Goal: Information Seeking & Learning: Learn about a topic

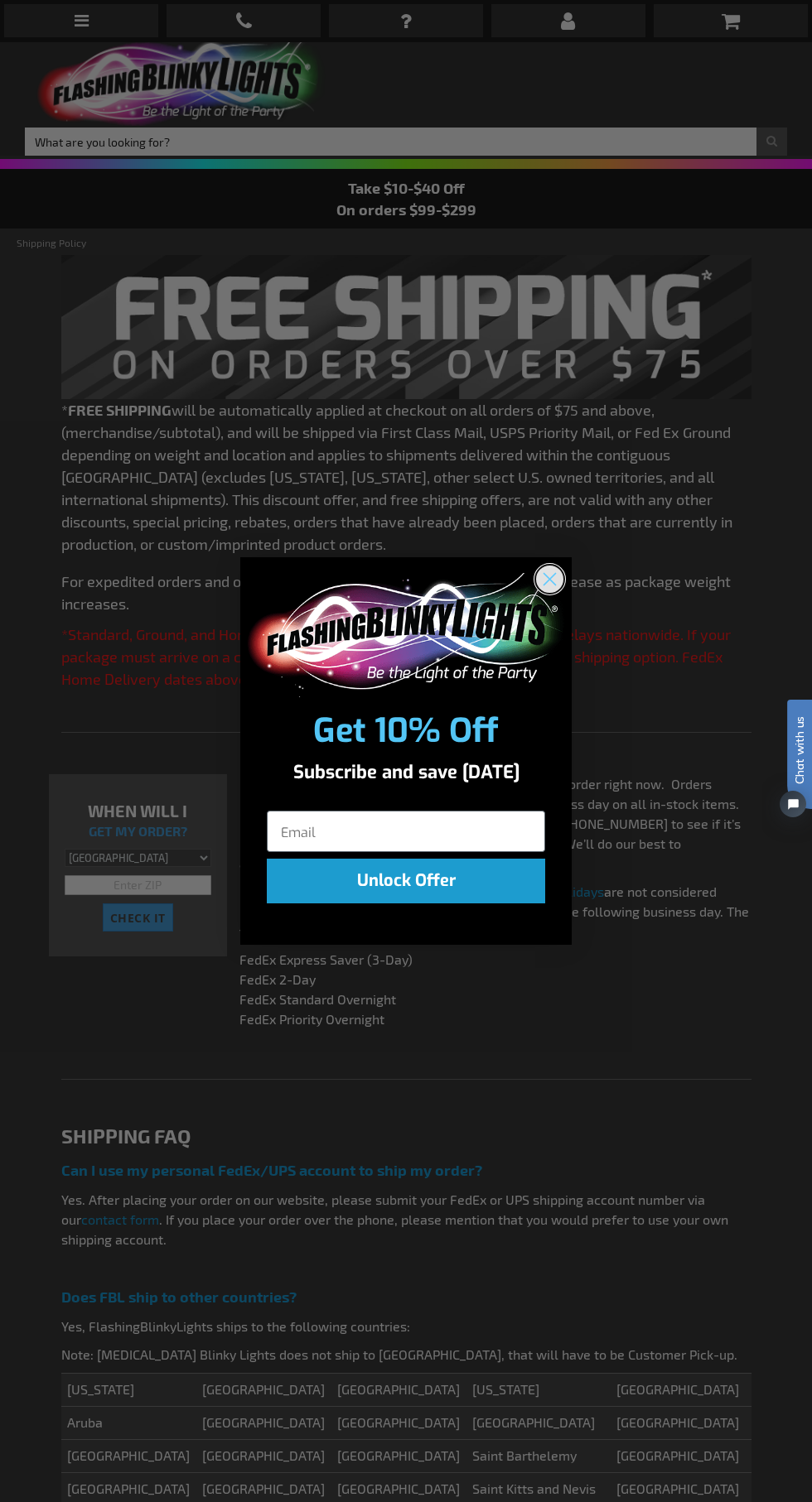
click at [550, 579] on icon "Close dialog" at bounding box center [550, 579] width 12 height 12
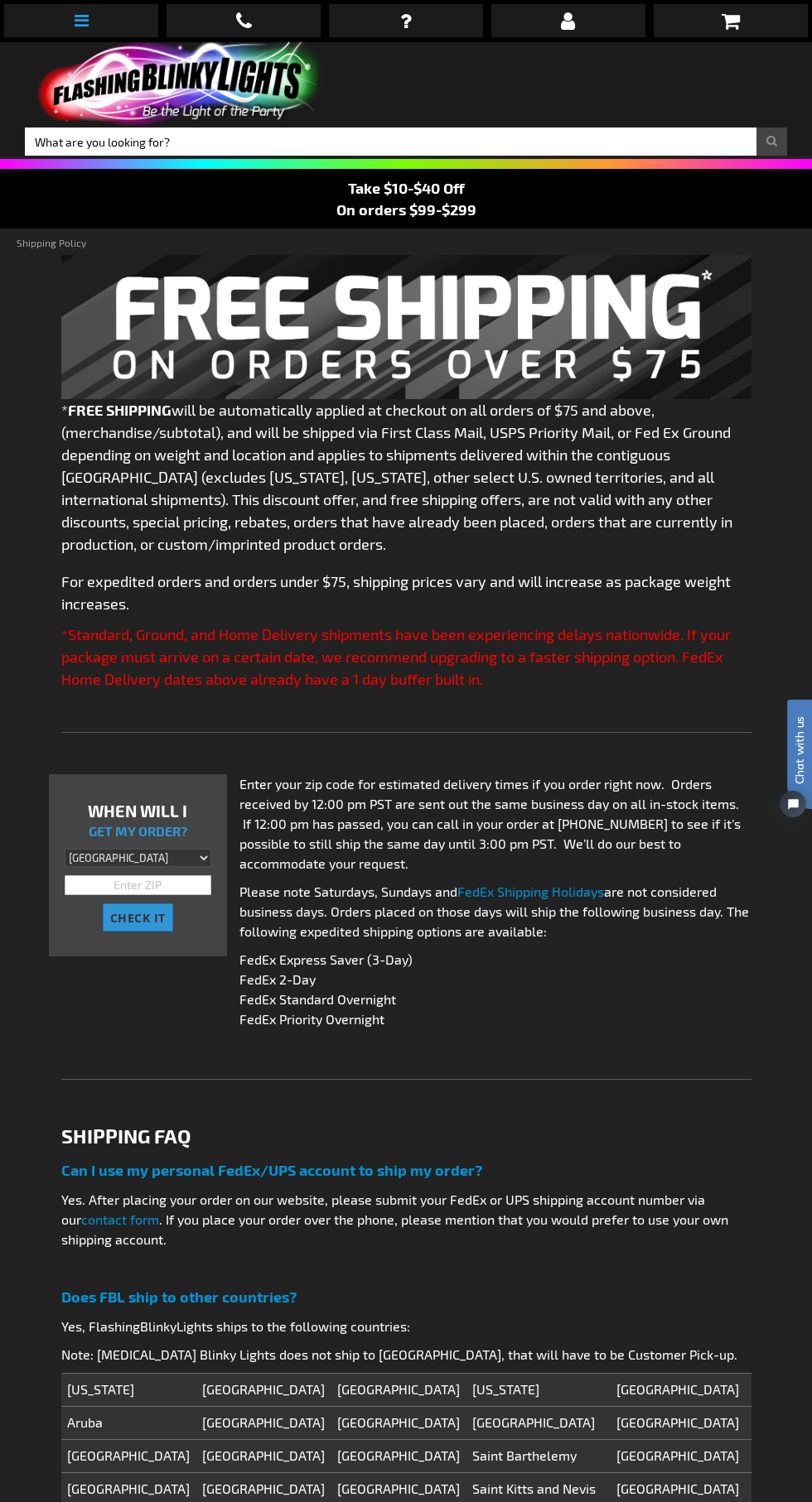
click at [81, 20] on icon at bounding box center [81, 20] width 15 height 16
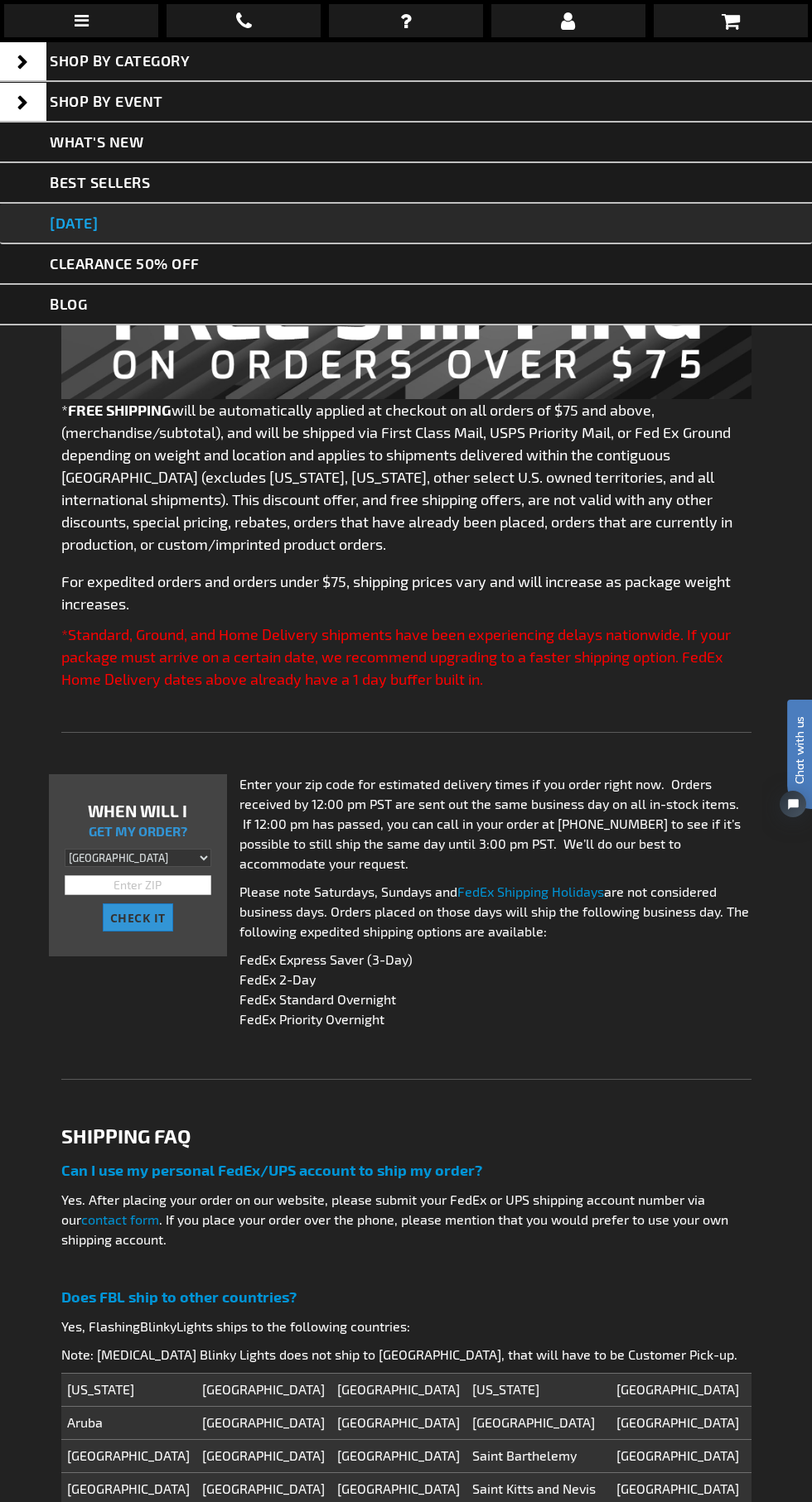
click at [147, 221] on link "[DATE]" at bounding box center [406, 224] width 812 height 41
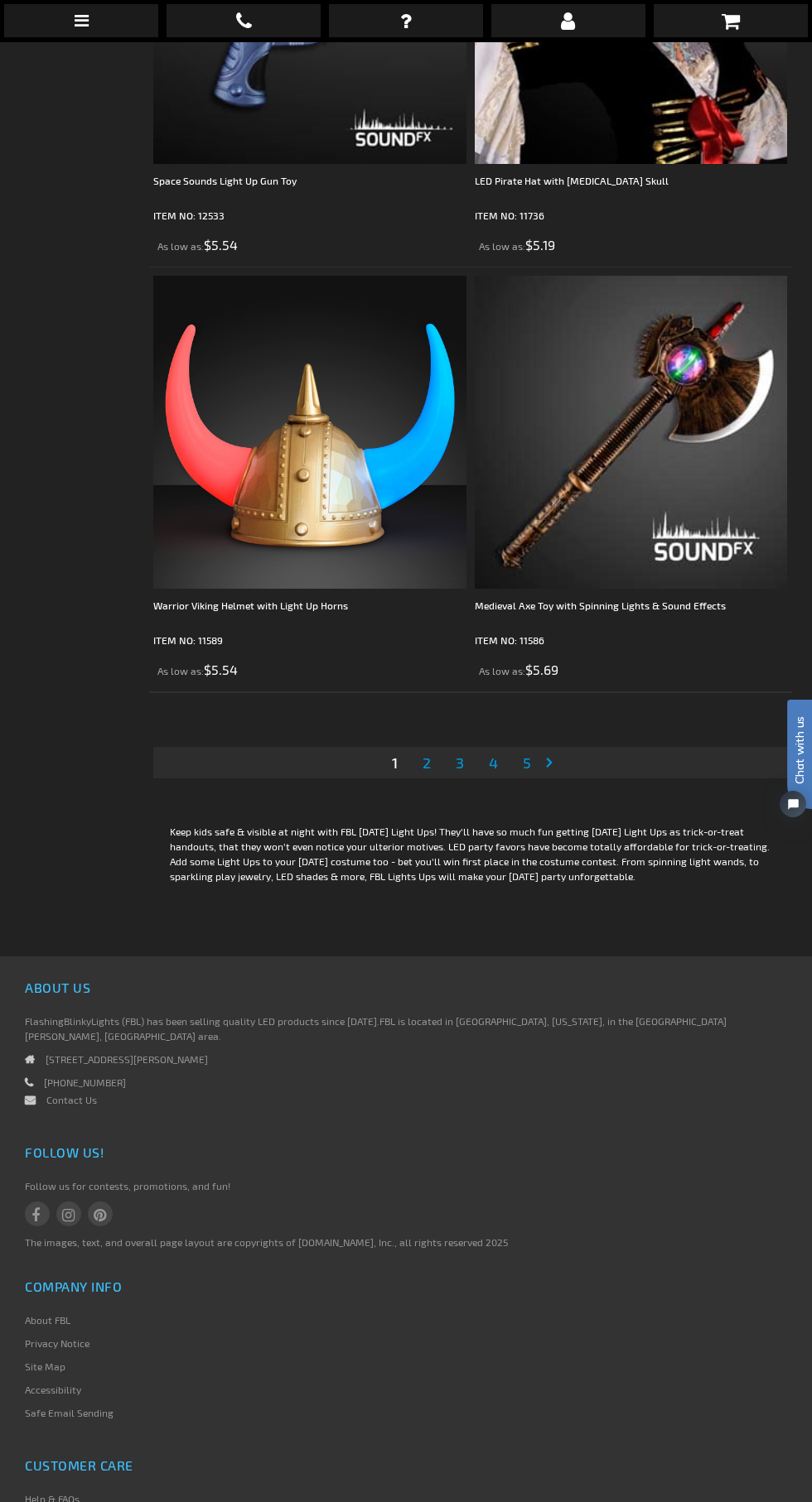
scroll to position [12586, 0]
click at [421, 749] on link "Page 2" at bounding box center [426, 762] width 15 height 25
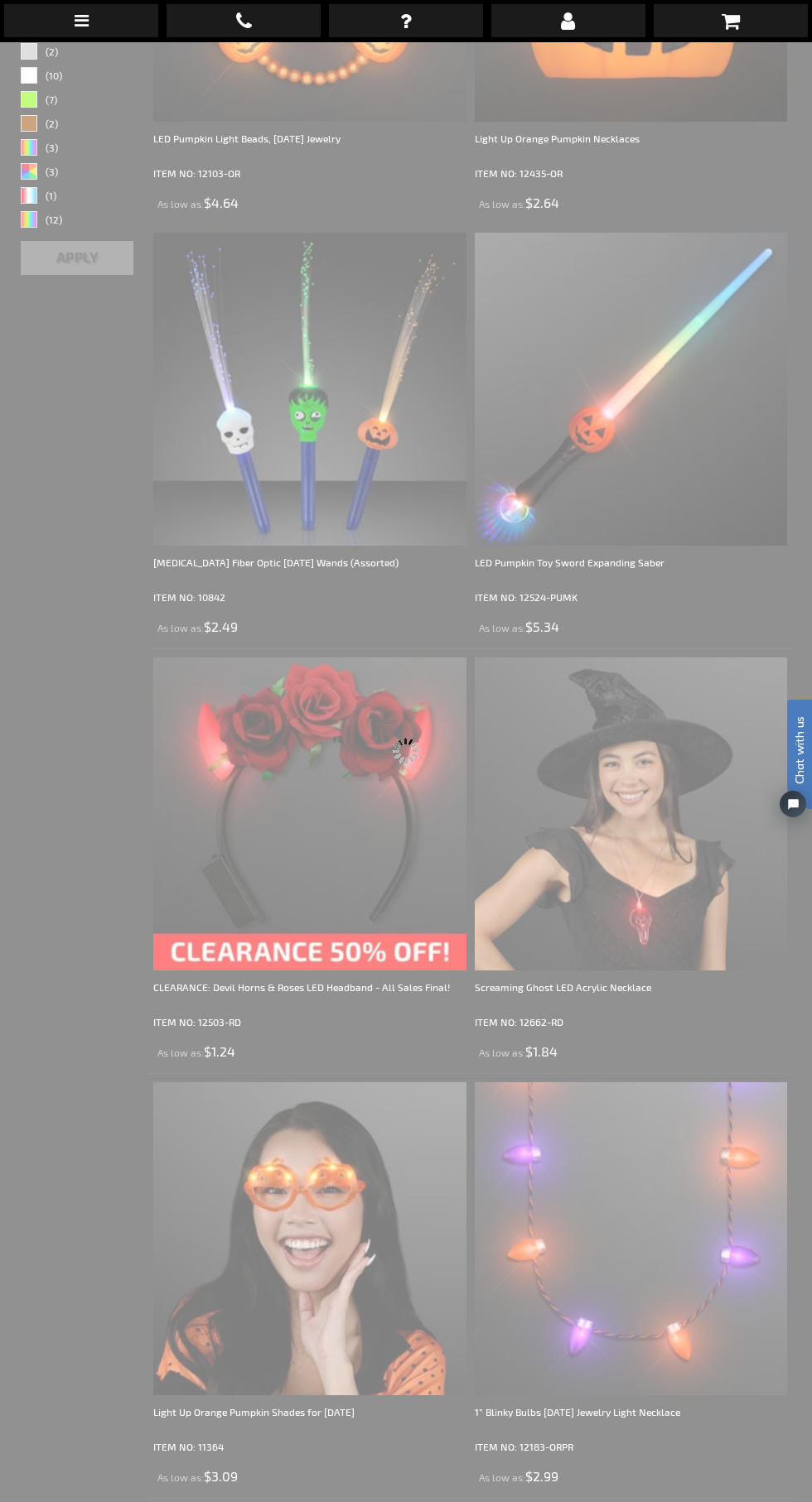
scroll to position [42, 0]
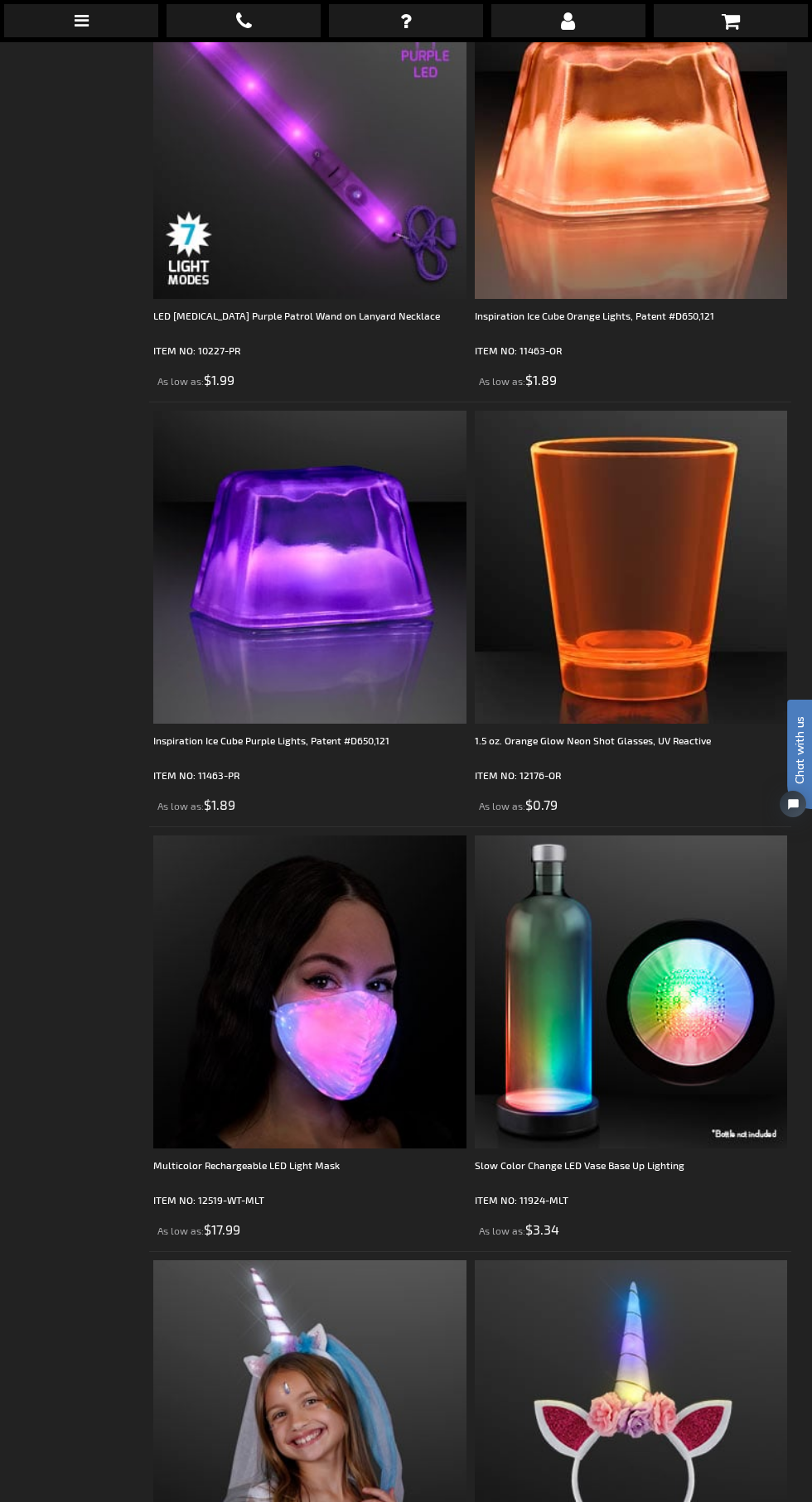
scroll to position [11615, 0]
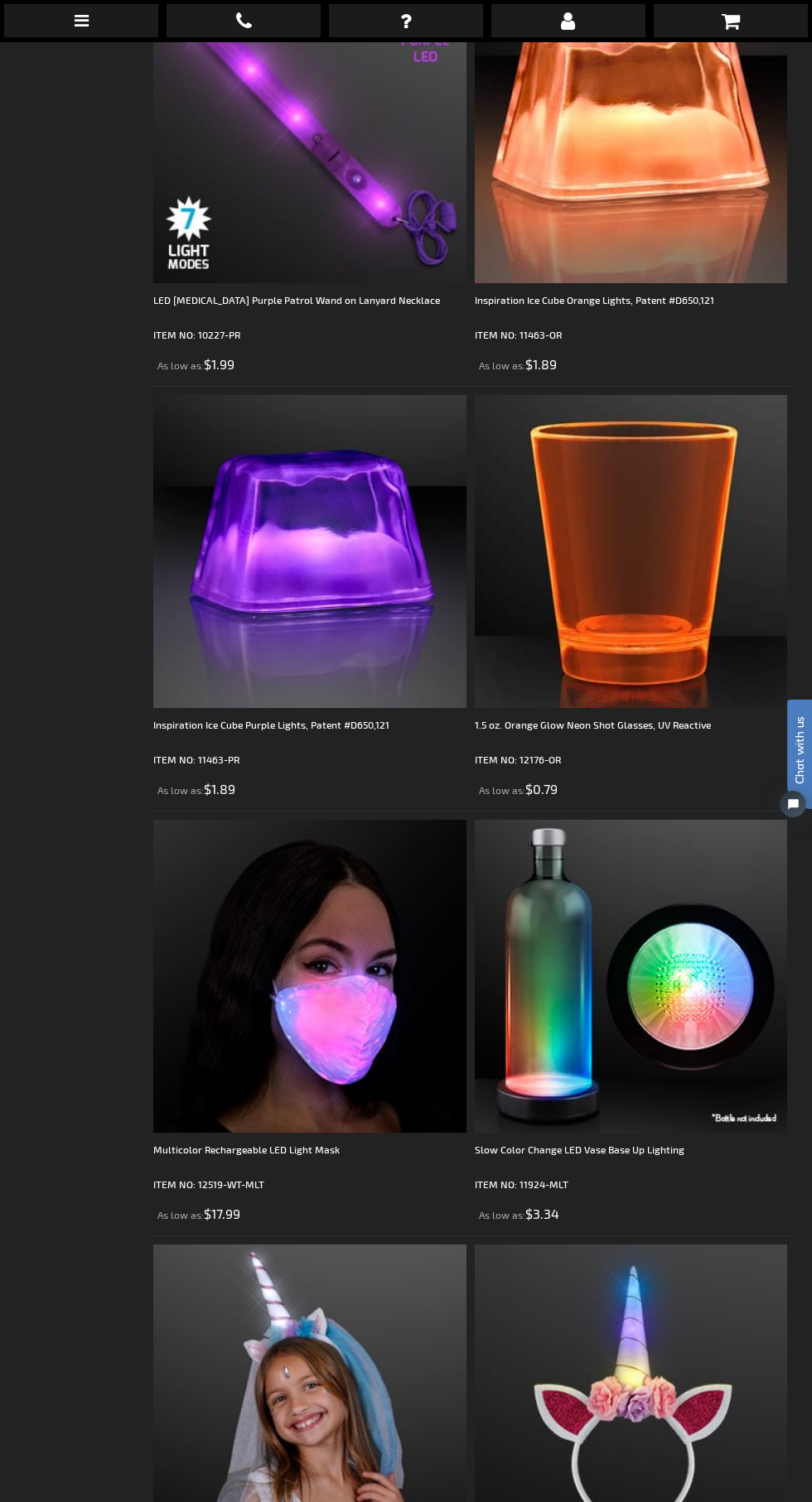
click at [777, 403] on img at bounding box center [630, 551] width 313 height 313
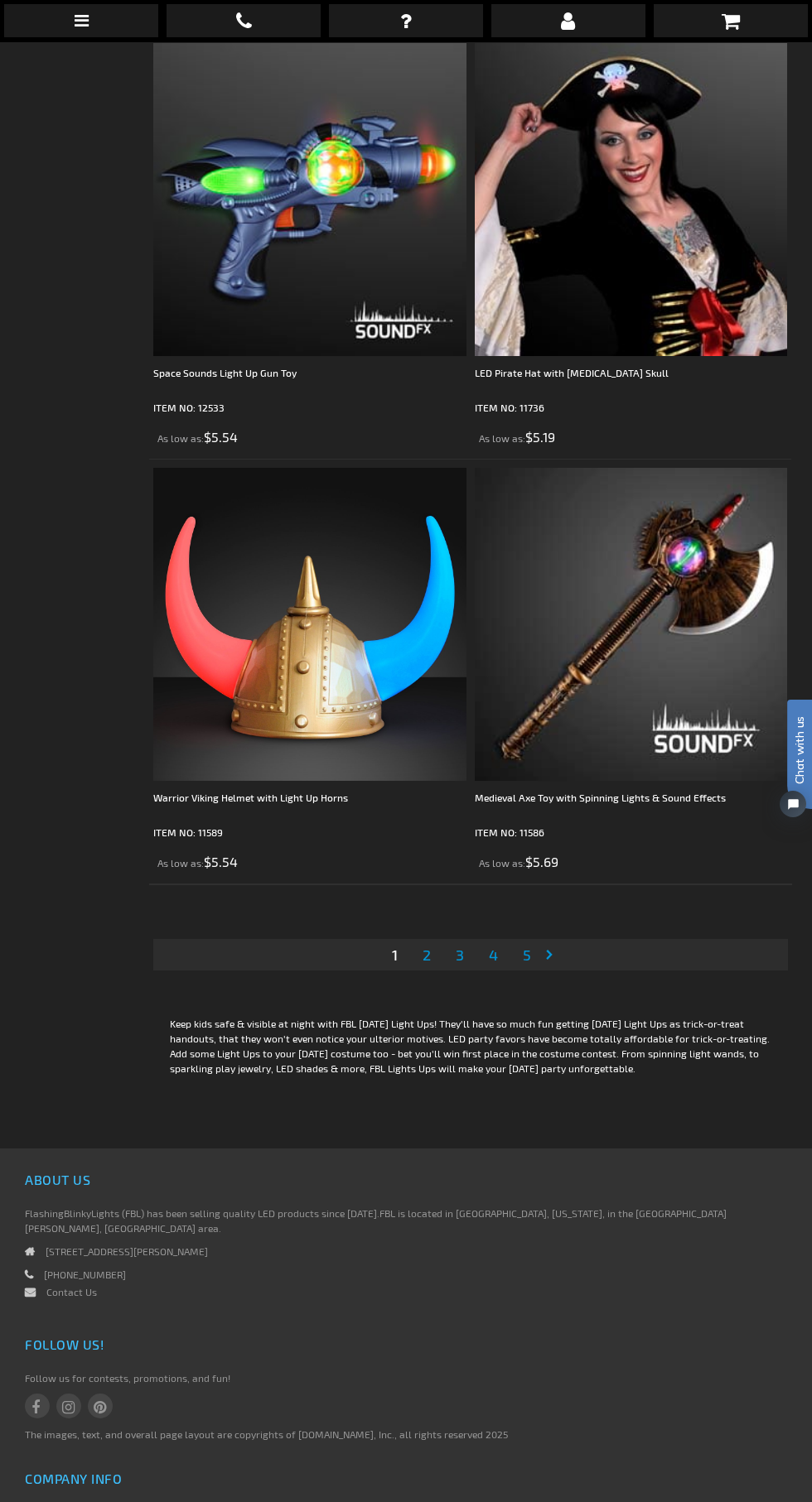
scroll to position [12422, 0]
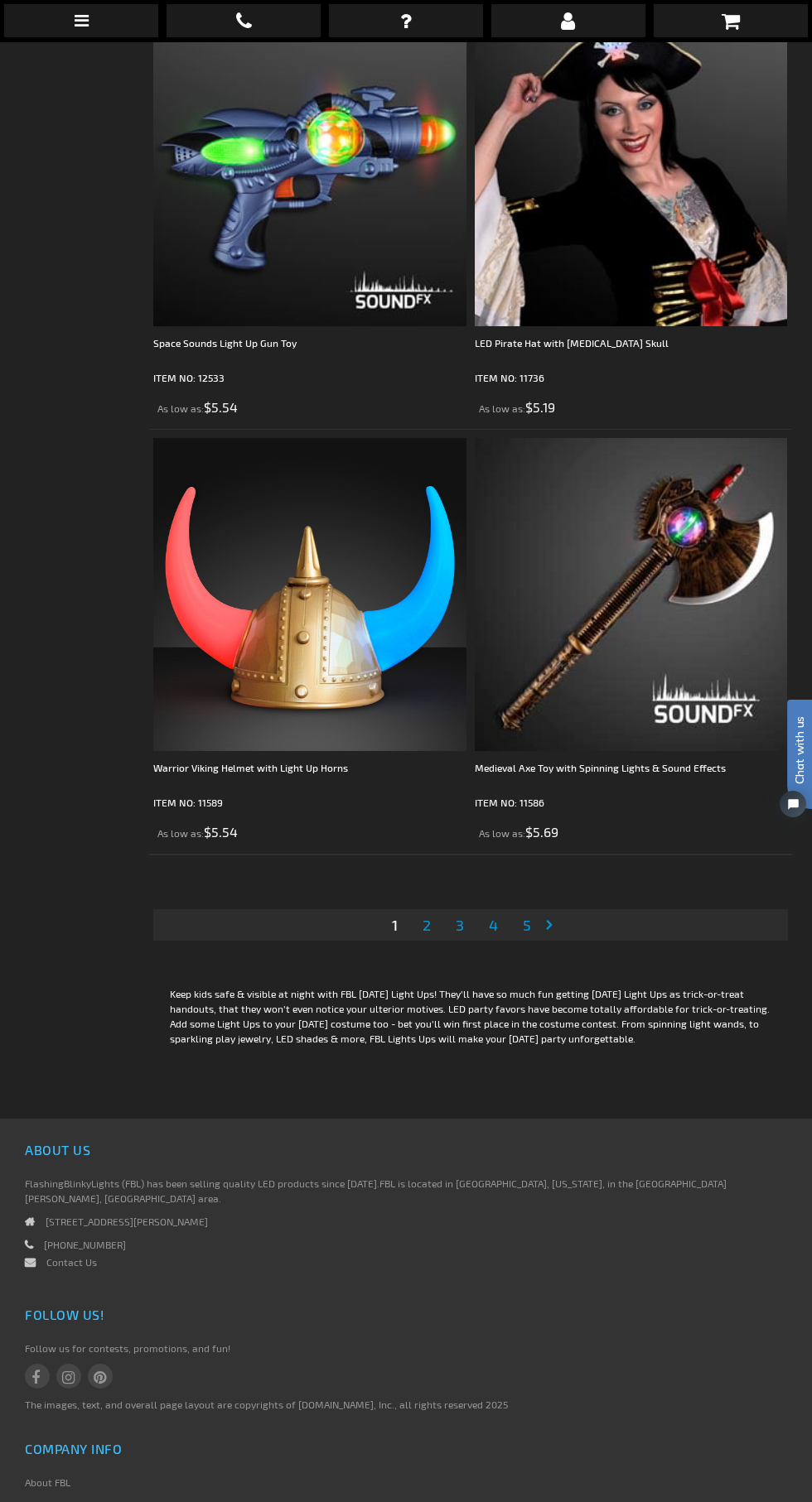
click at [426, 916] on span "2" at bounding box center [426, 924] width 9 height 18
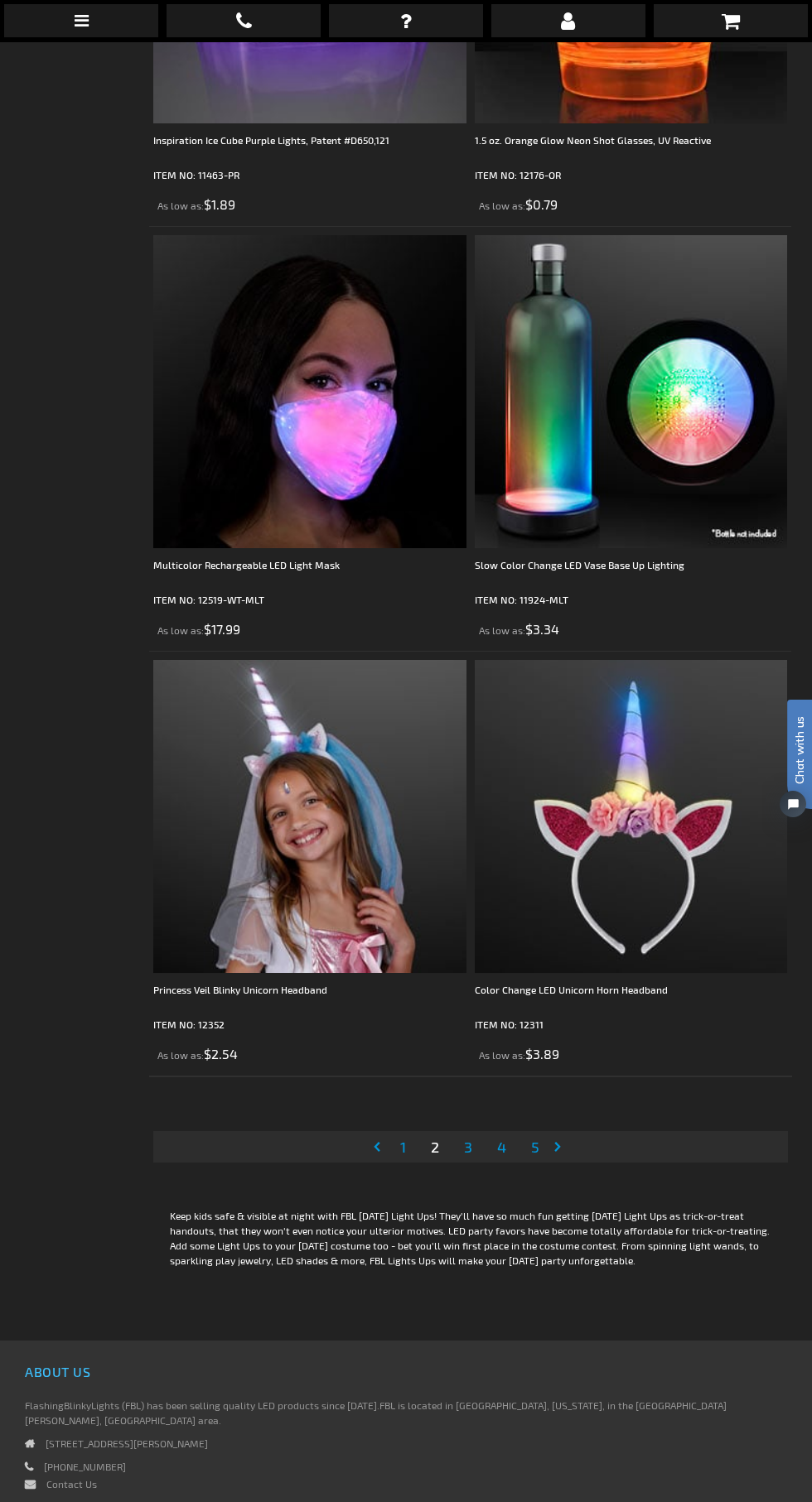
scroll to position [12212, 0]
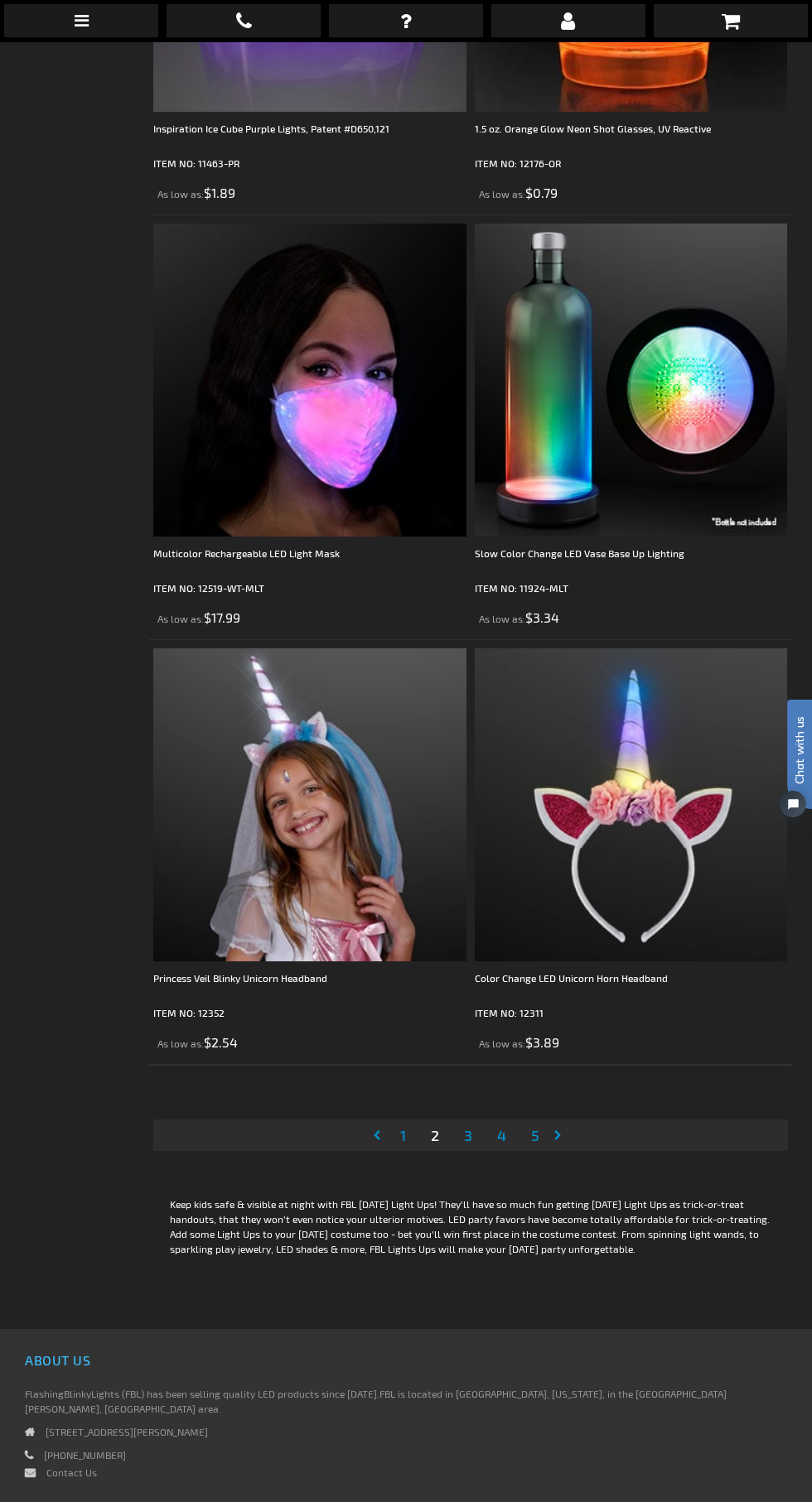
click at [467, 1126] on span "3" at bounding box center [467, 1135] width 9 height 18
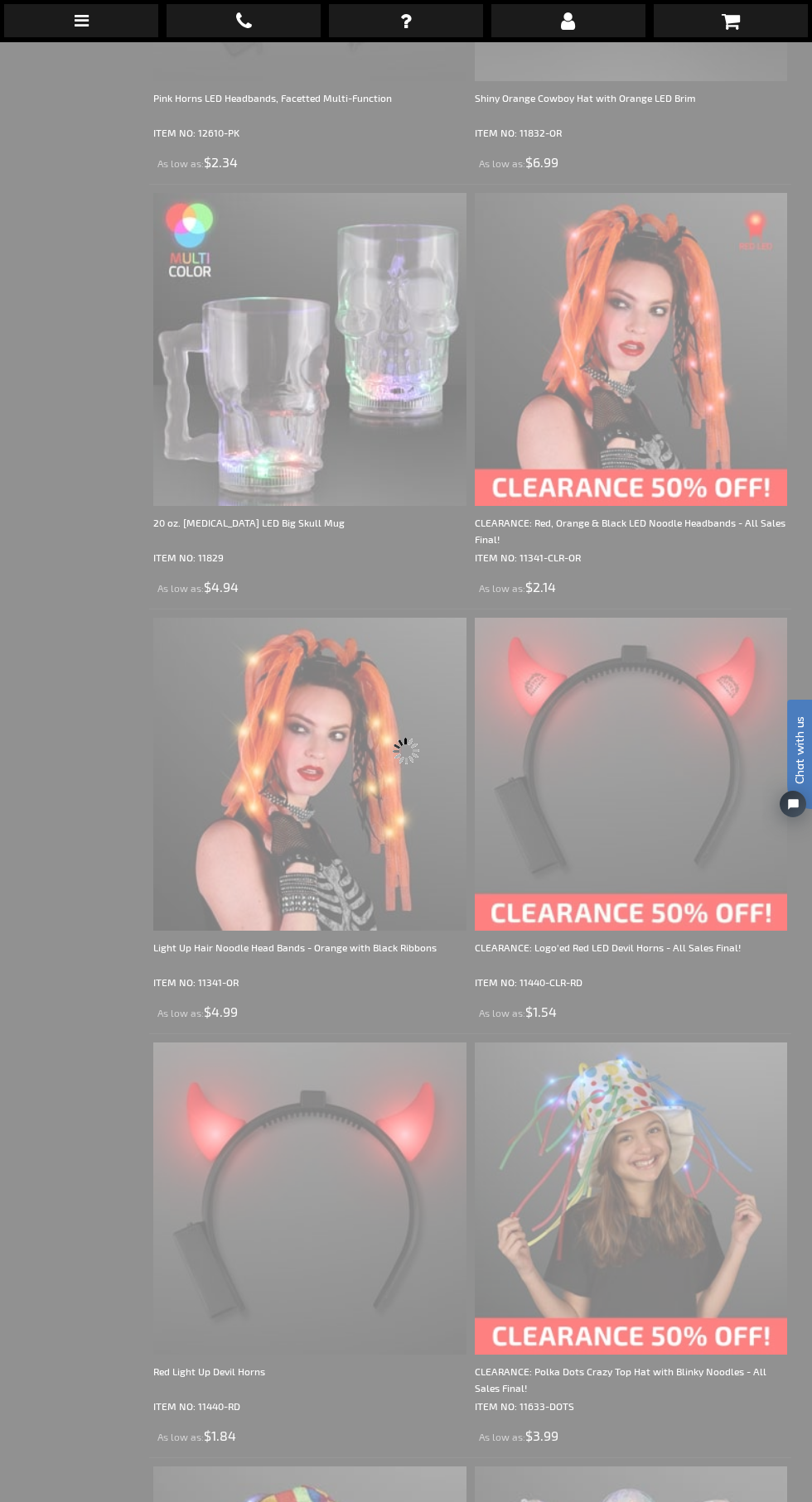
scroll to position [42, 0]
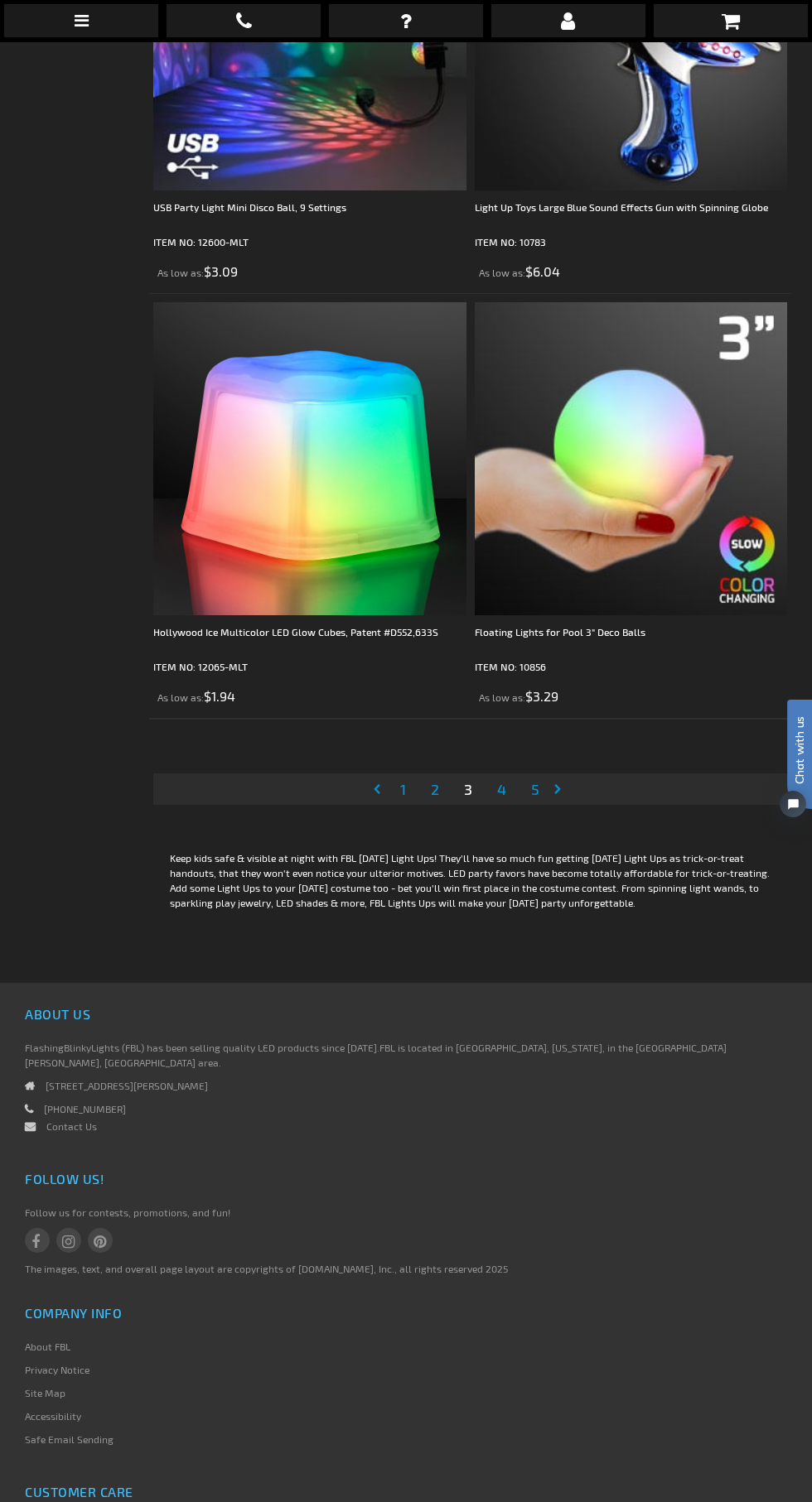
scroll to position [12555, 0]
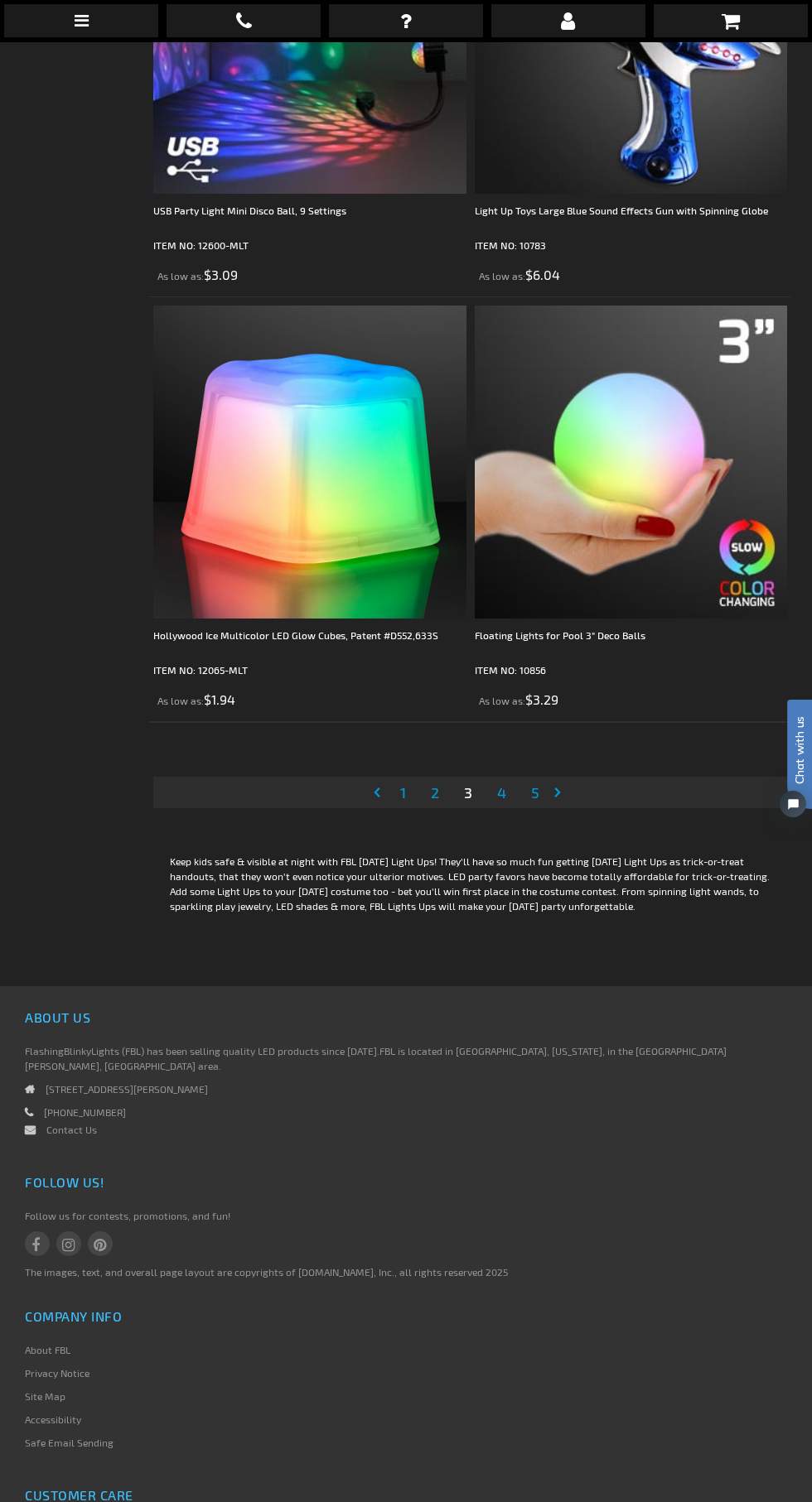
click at [496, 780] on link "Page 4" at bounding box center [501, 793] width 15 height 25
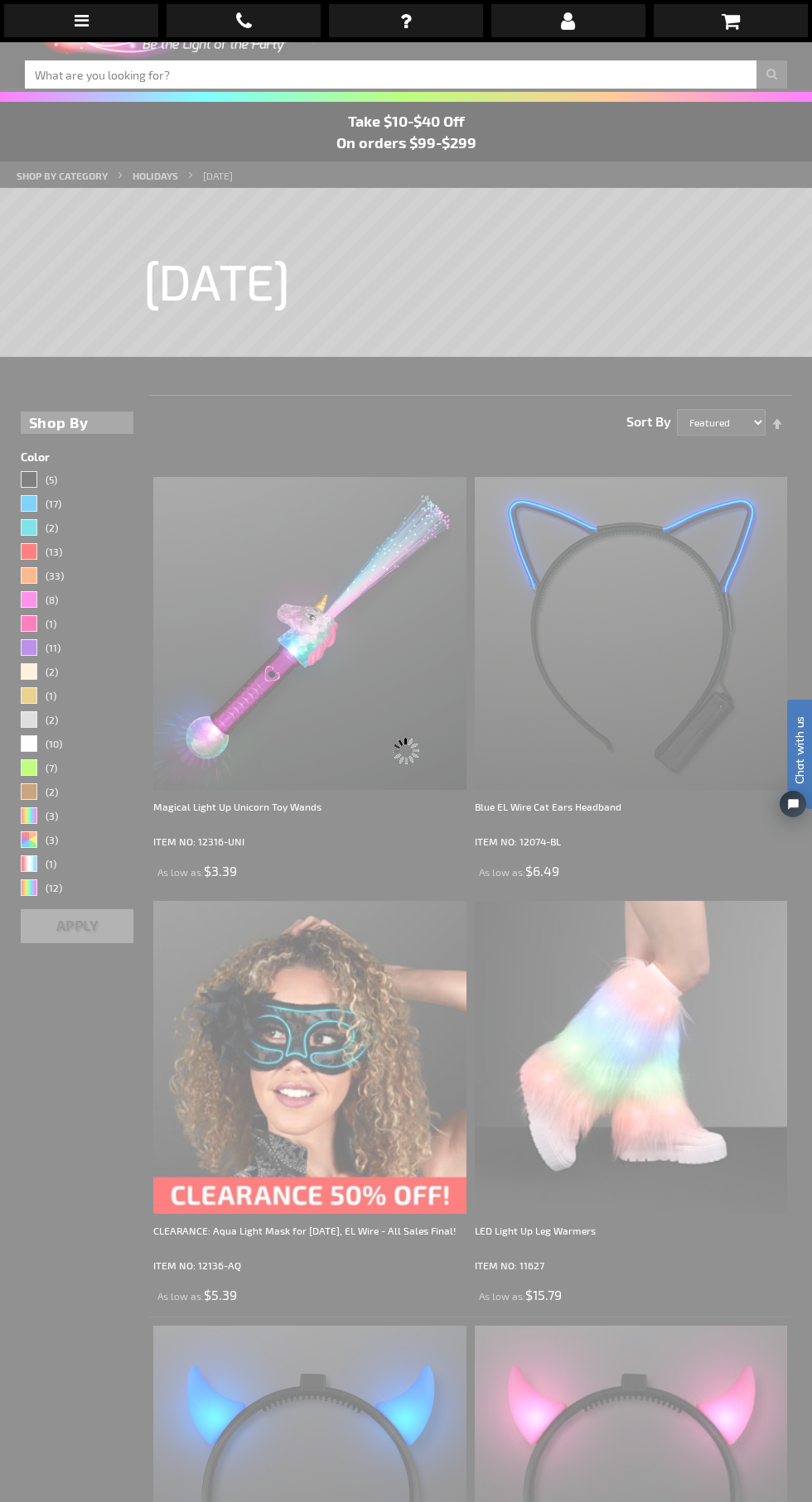
scroll to position [42, 0]
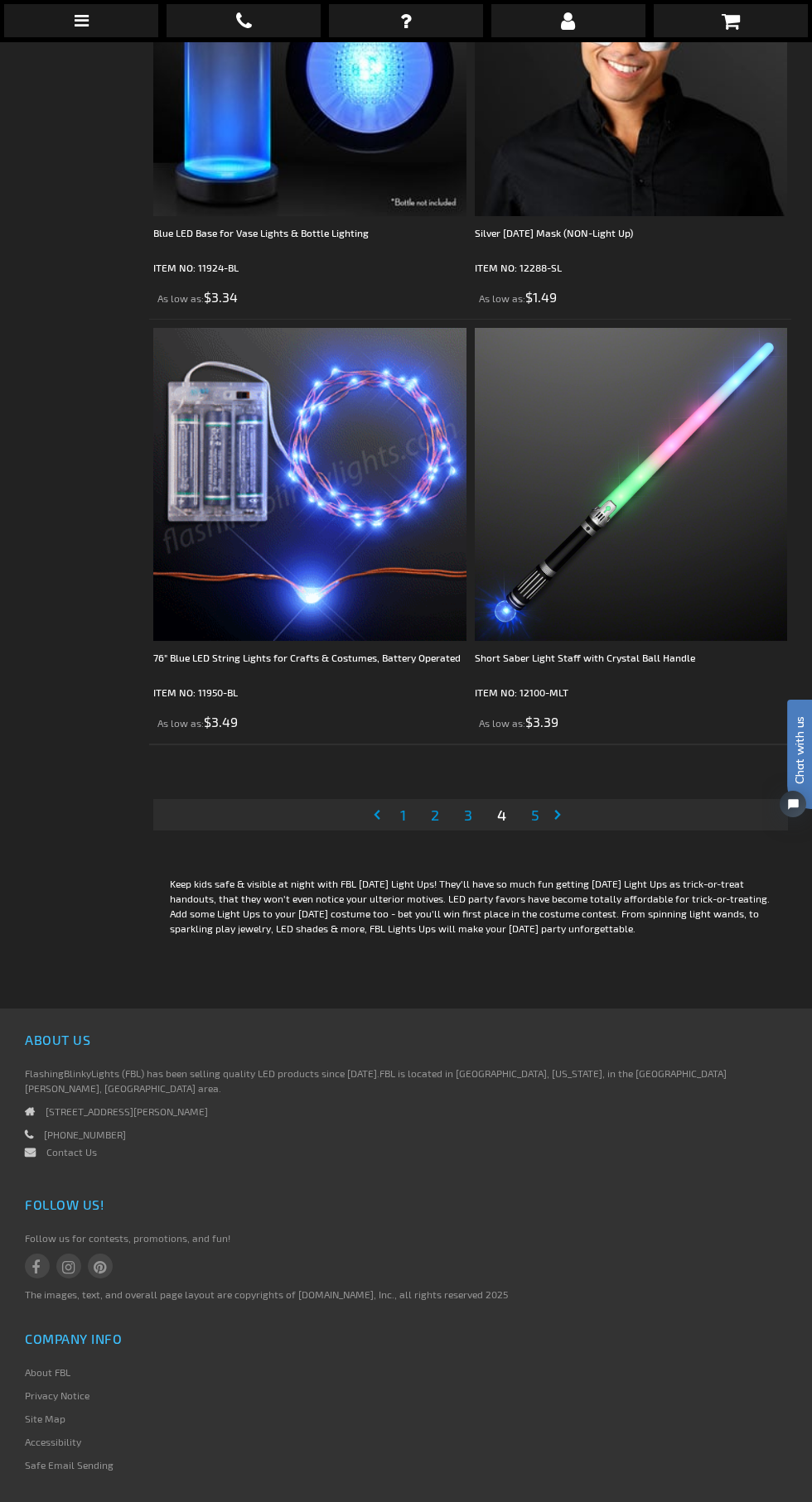
scroll to position [12539, 0]
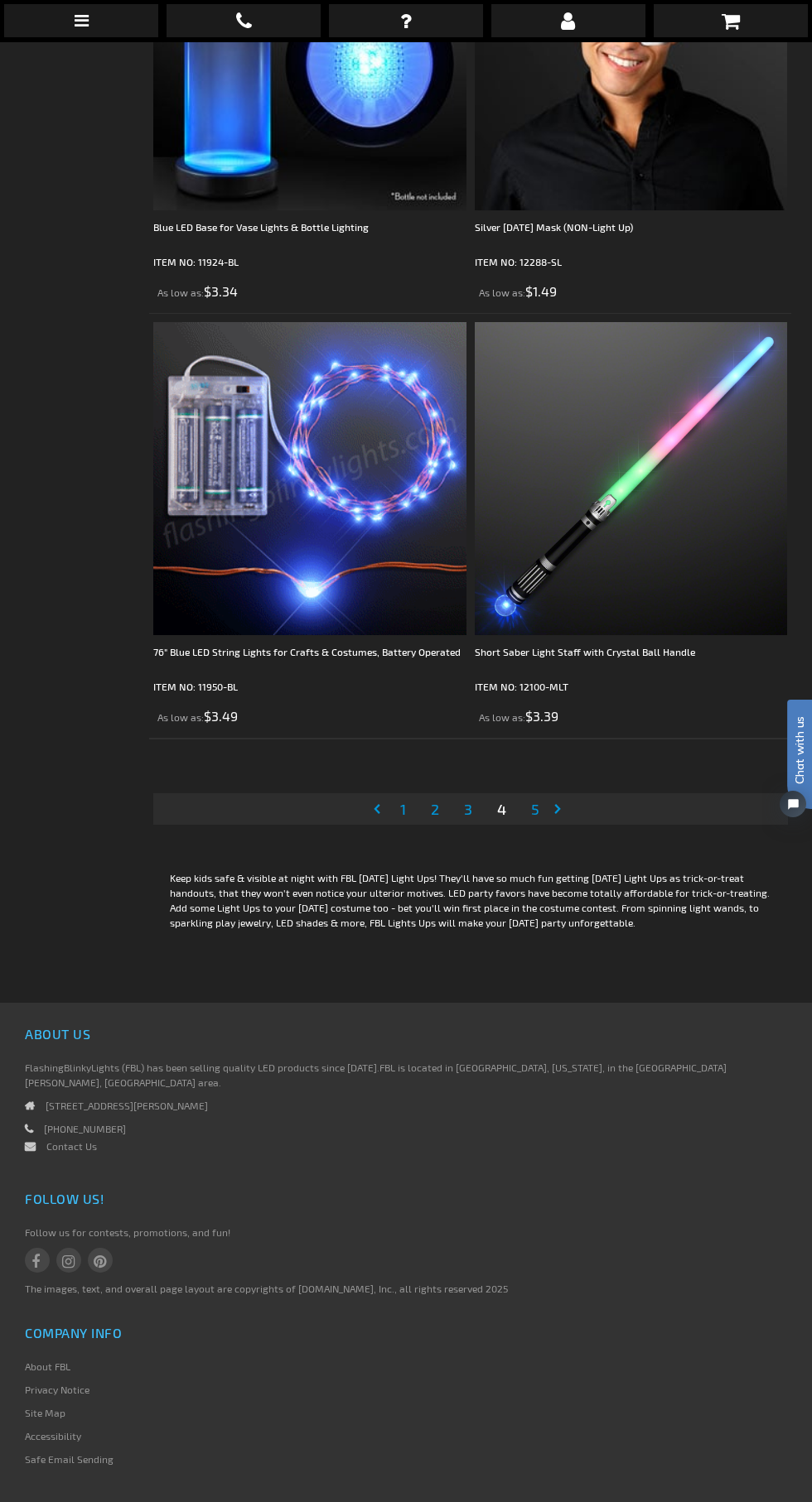
click at [528, 796] on link "Page 5" at bounding box center [534, 809] width 15 height 25
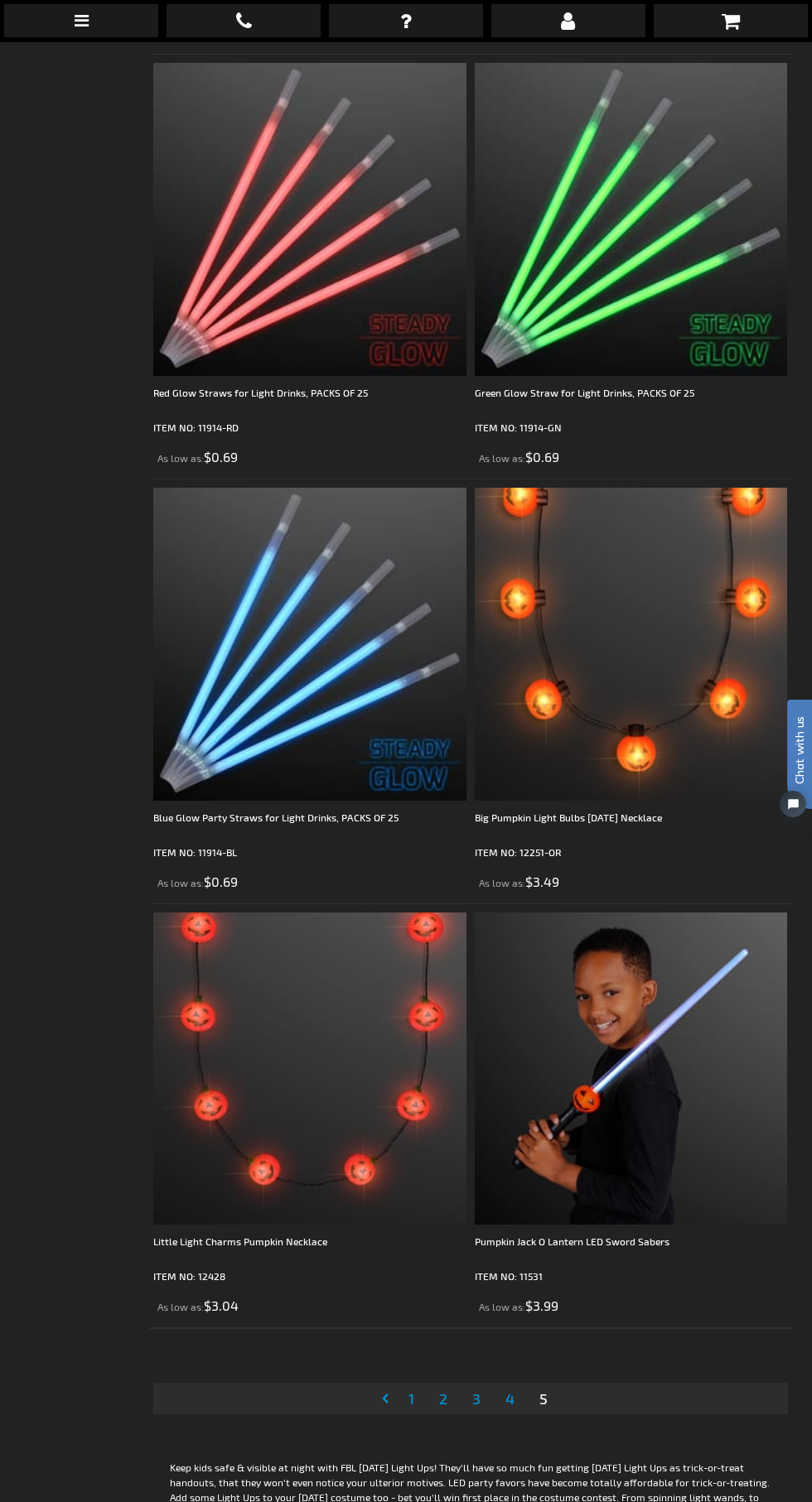
scroll to position [6433, 0]
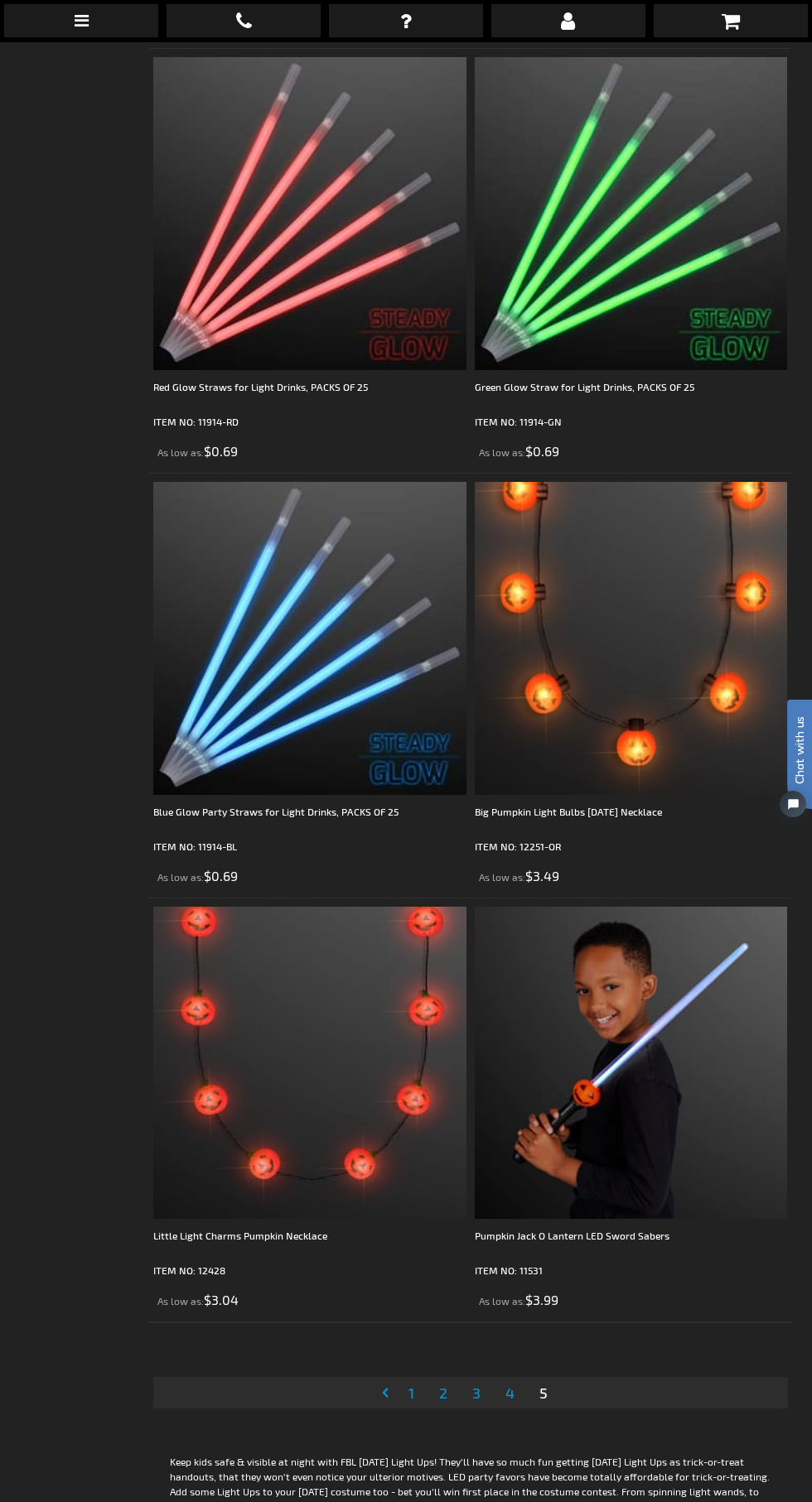
click at [380, 1380] on link "Page Previous" at bounding box center [388, 1393] width 16 height 25
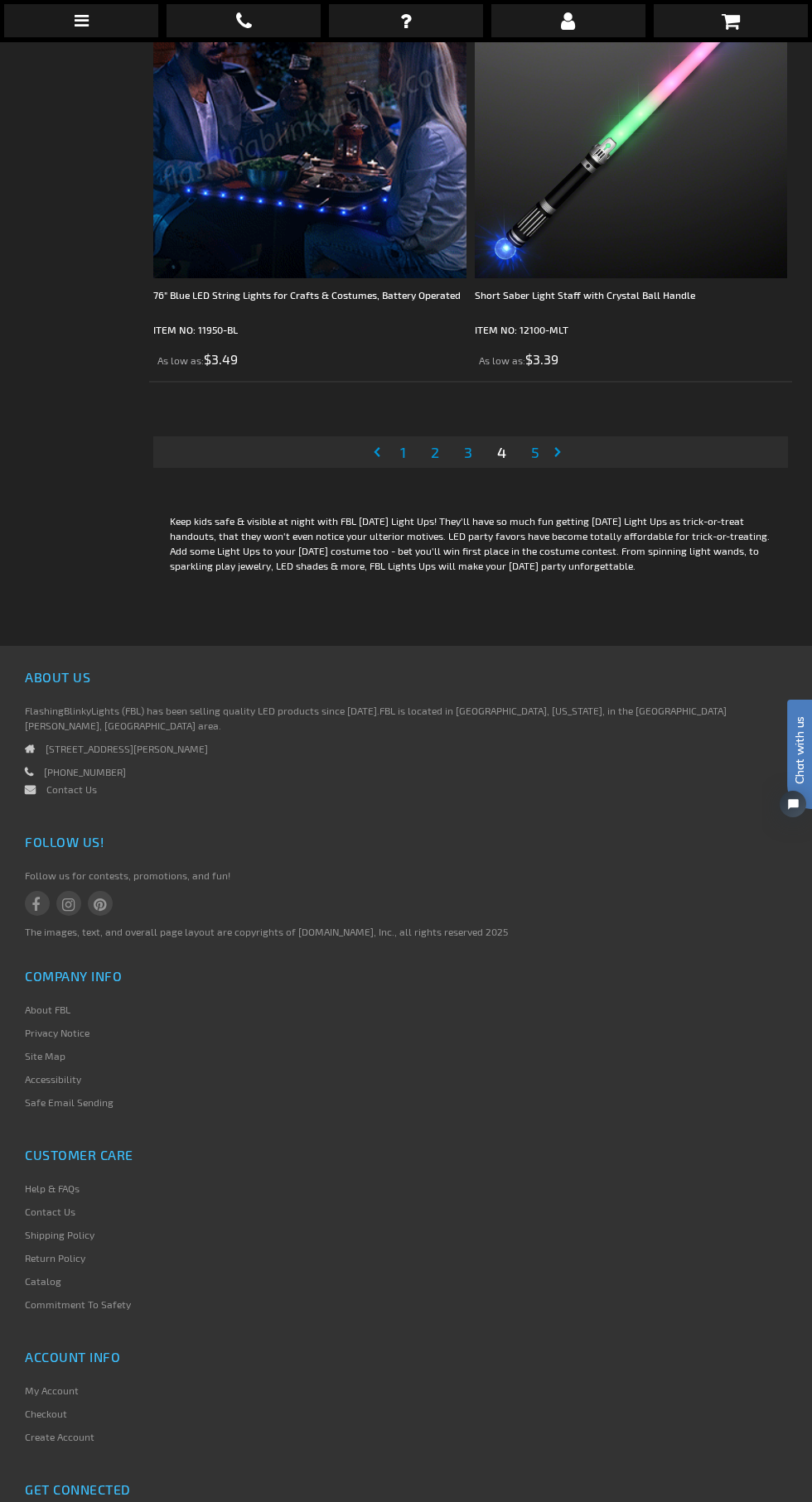
scroll to position [12898, 0]
click at [404, 440] on span "1" at bounding box center [403, 449] width 6 height 18
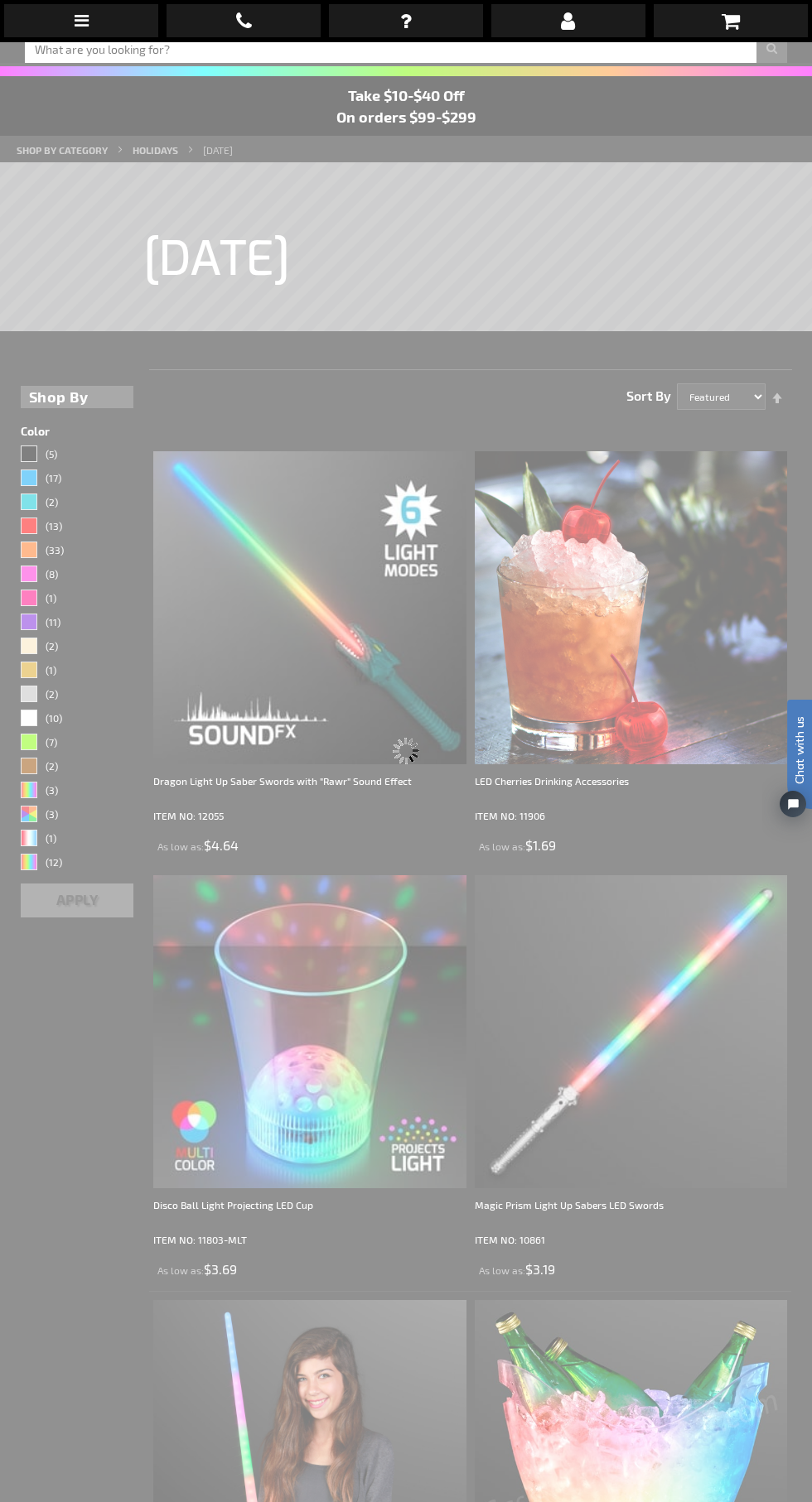
scroll to position [42, 0]
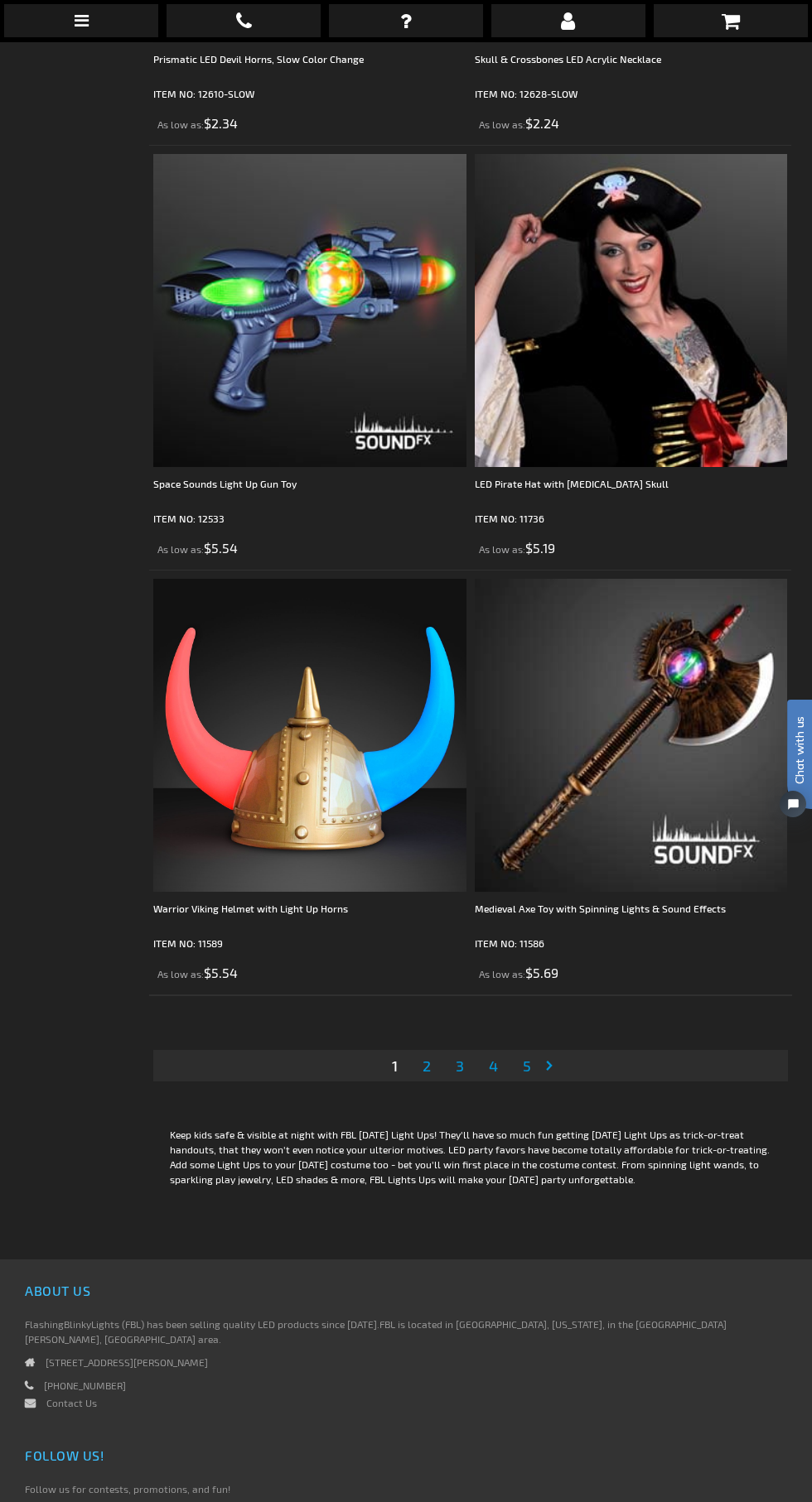
scroll to position [12283, 0]
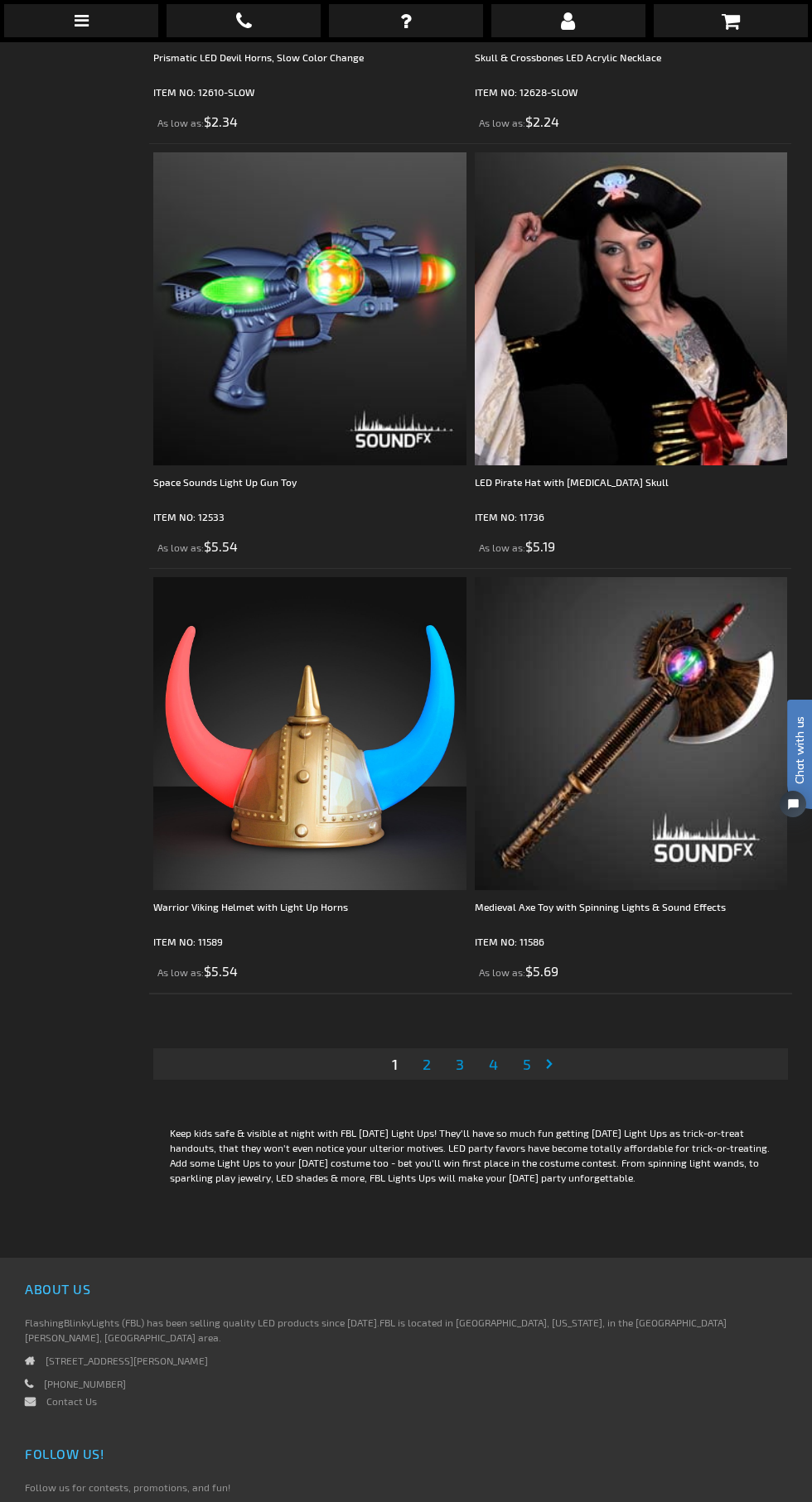
click at [426, 1055] on span "2" at bounding box center [426, 1064] width 9 height 18
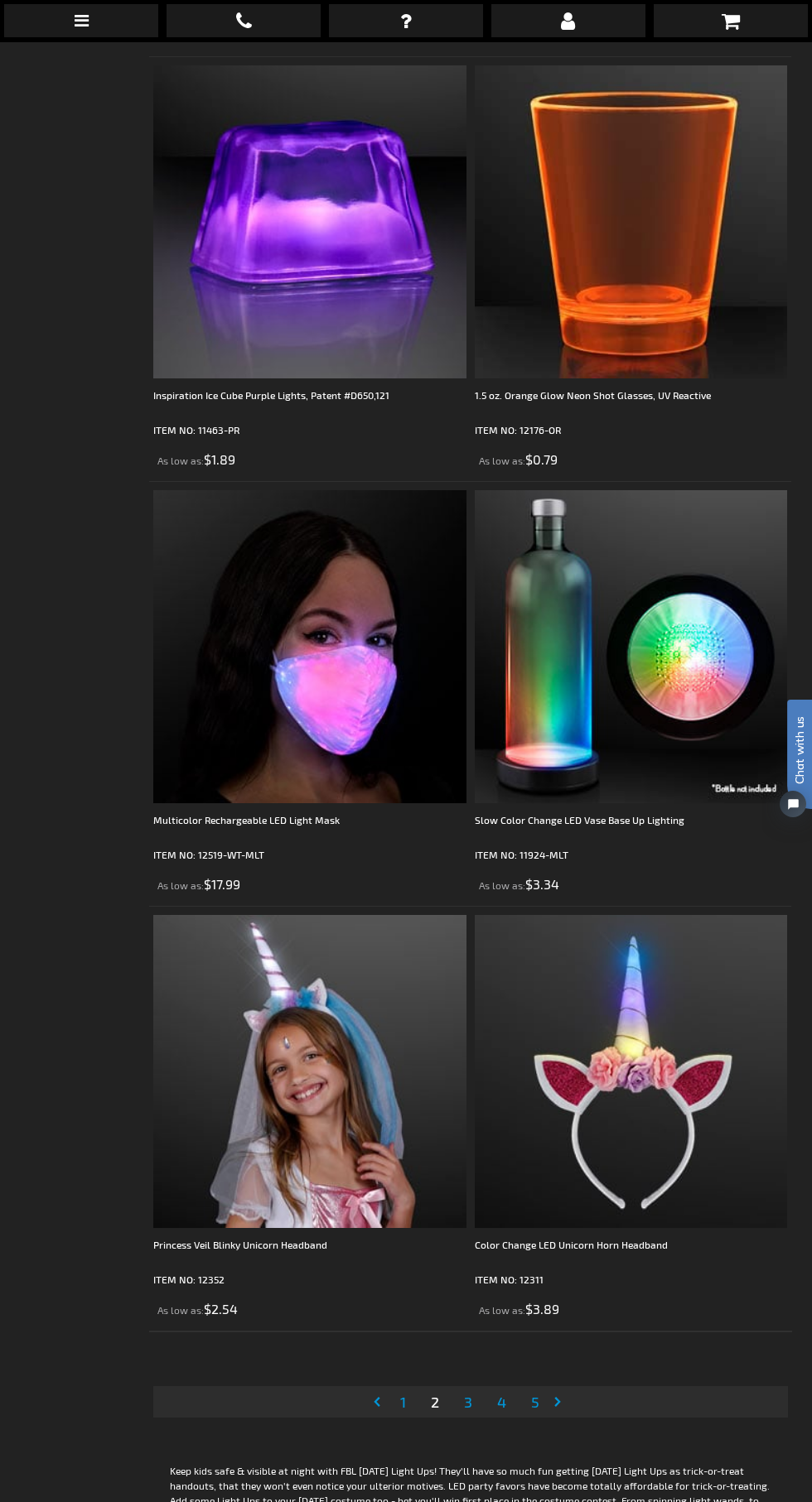
scroll to position [11960, 0]
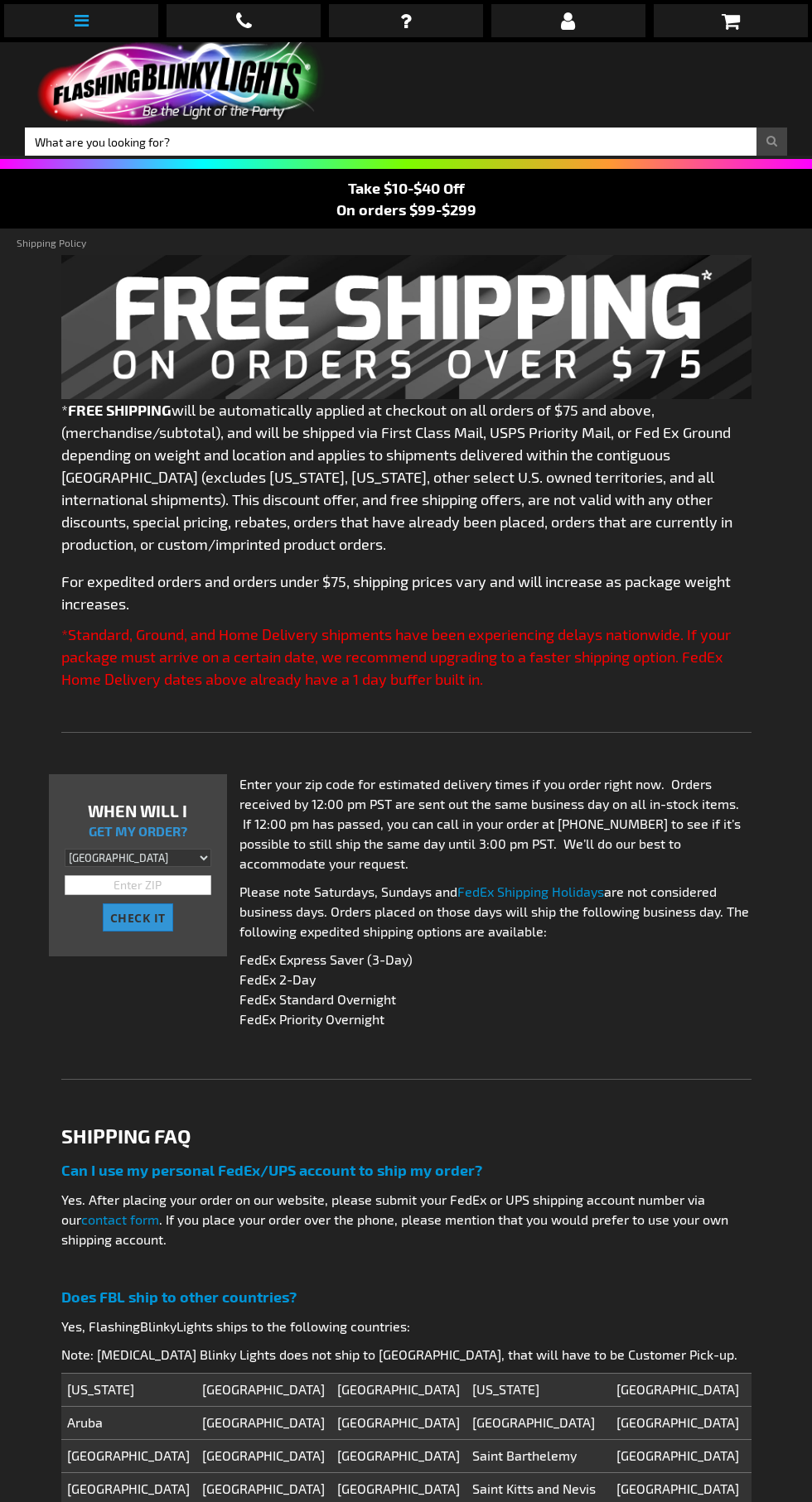
click at [75, 14] on icon at bounding box center [81, 20] width 15 height 16
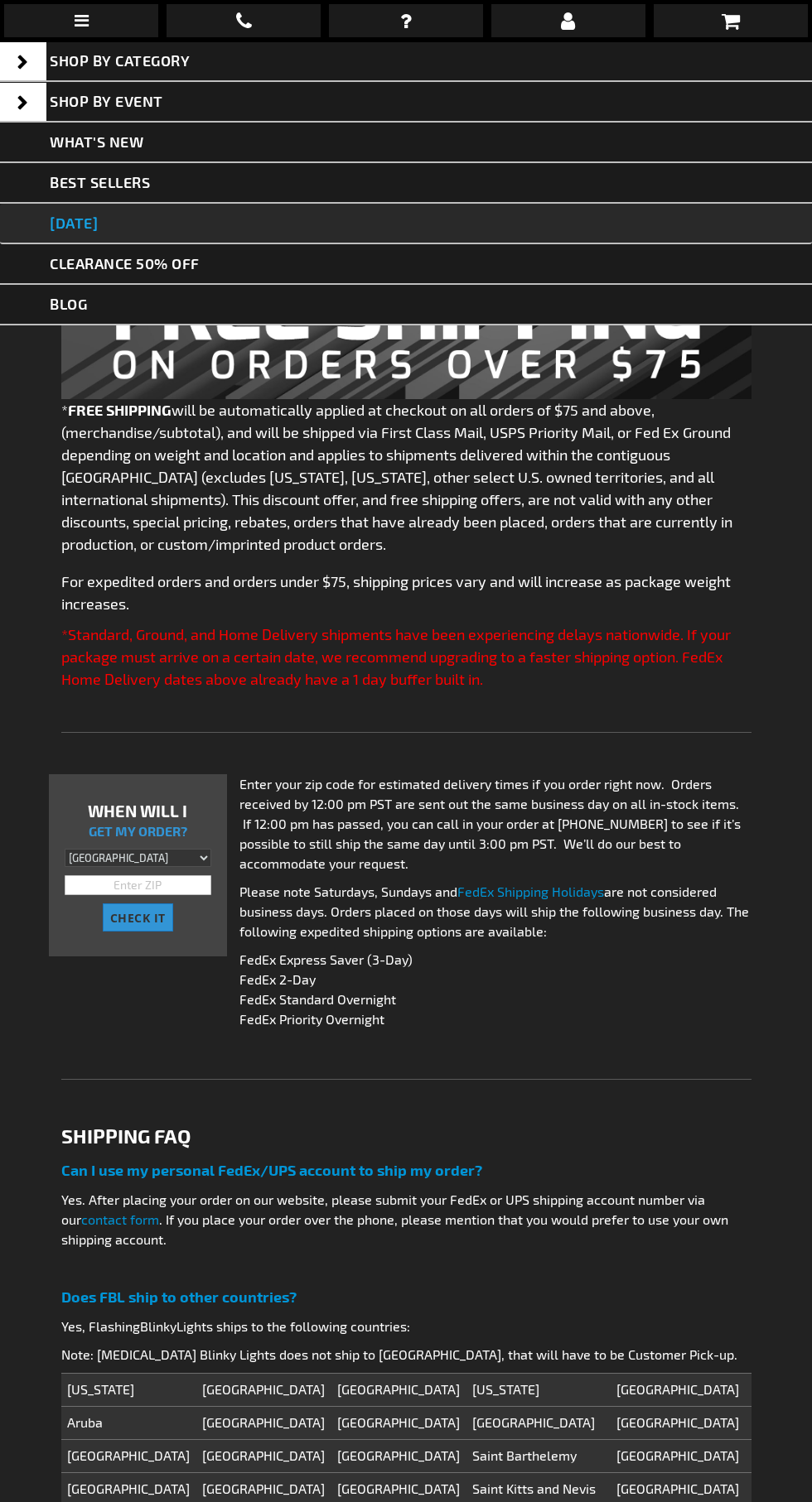
click at [143, 228] on link "[DATE]" at bounding box center [406, 224] width 812 height 41
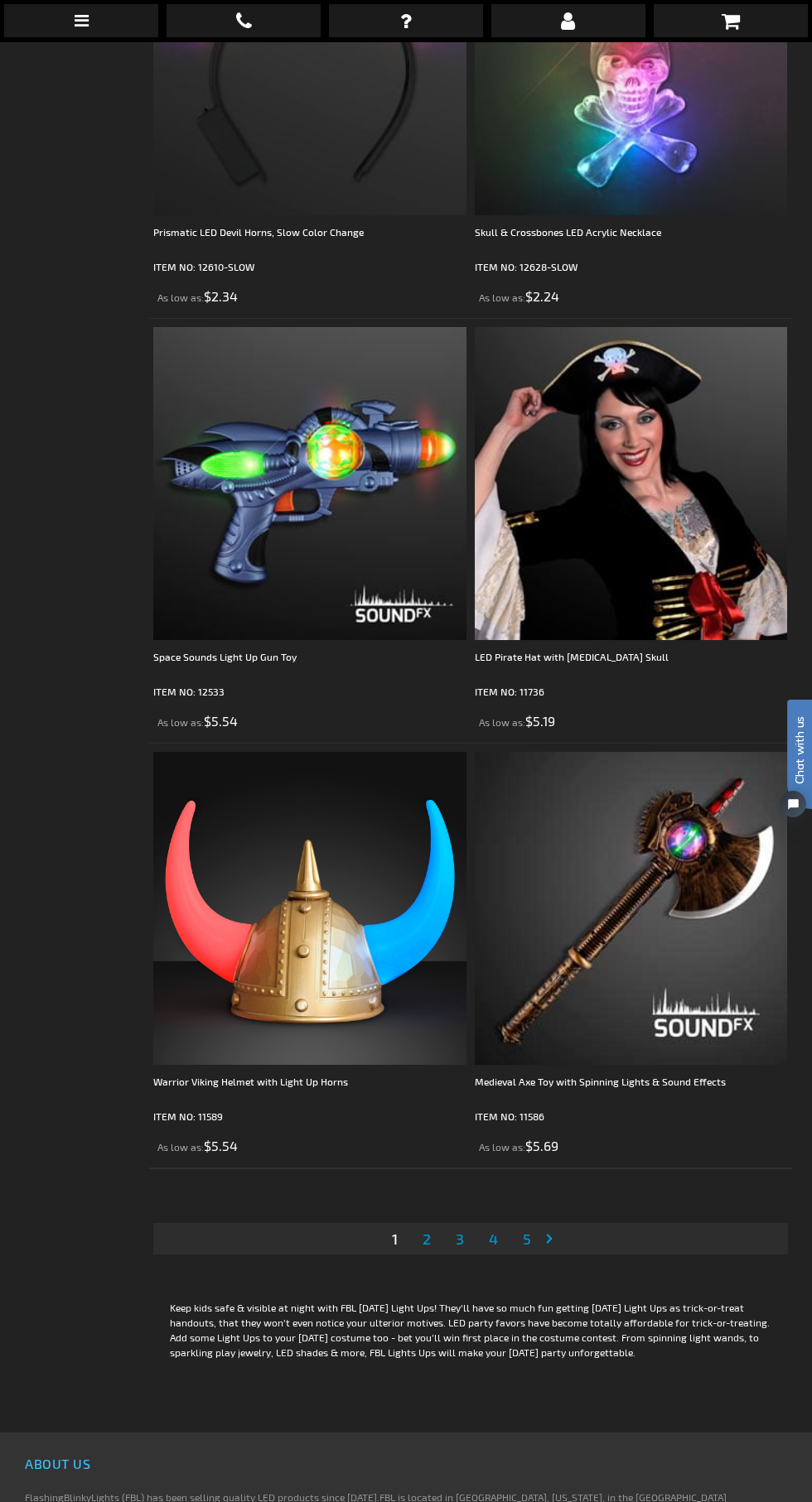
scroll to position [12112, 0]
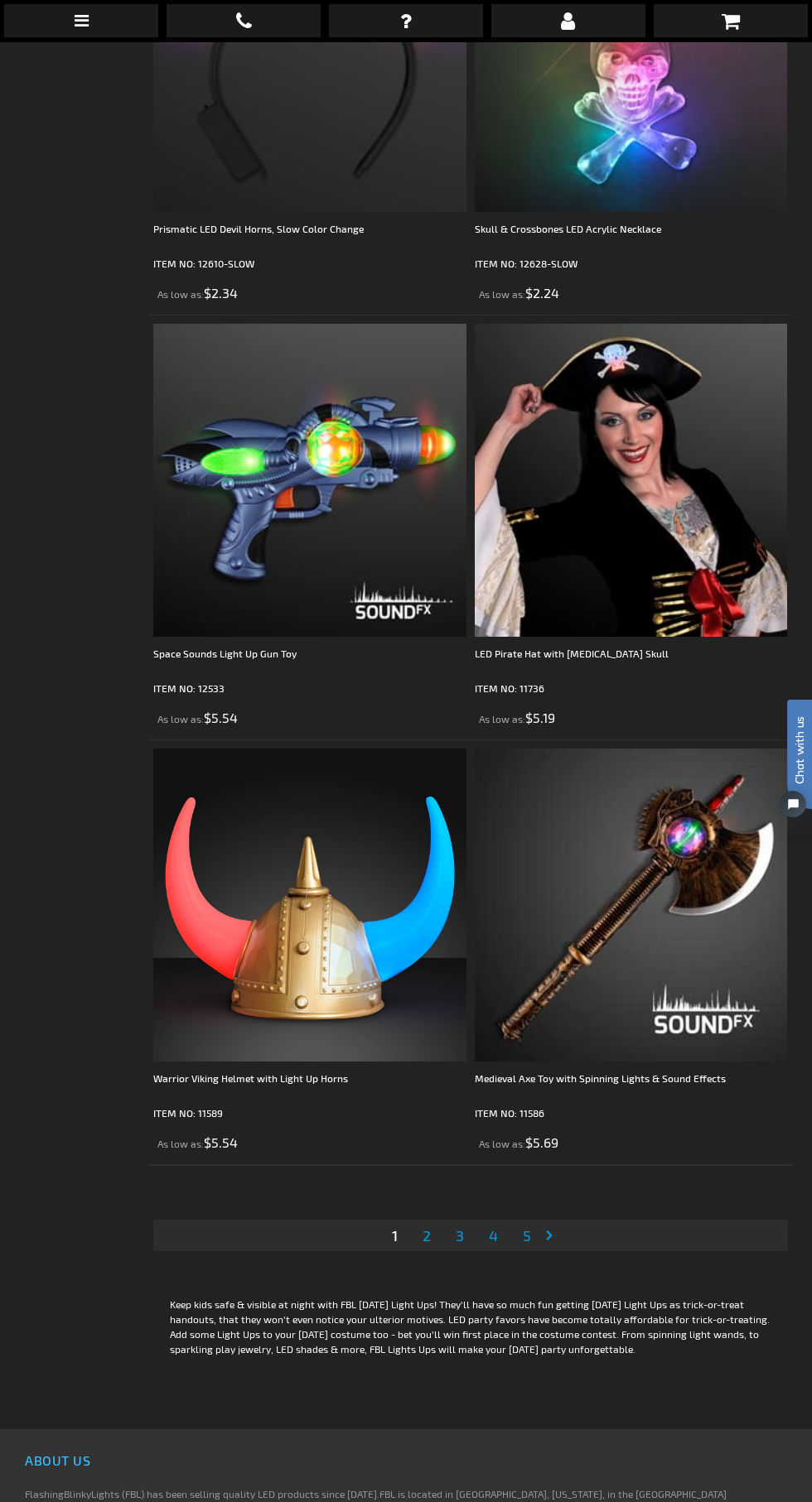
click at [426, 1226] on span "2" at bounding box center [426, 1235] width 9 height 18
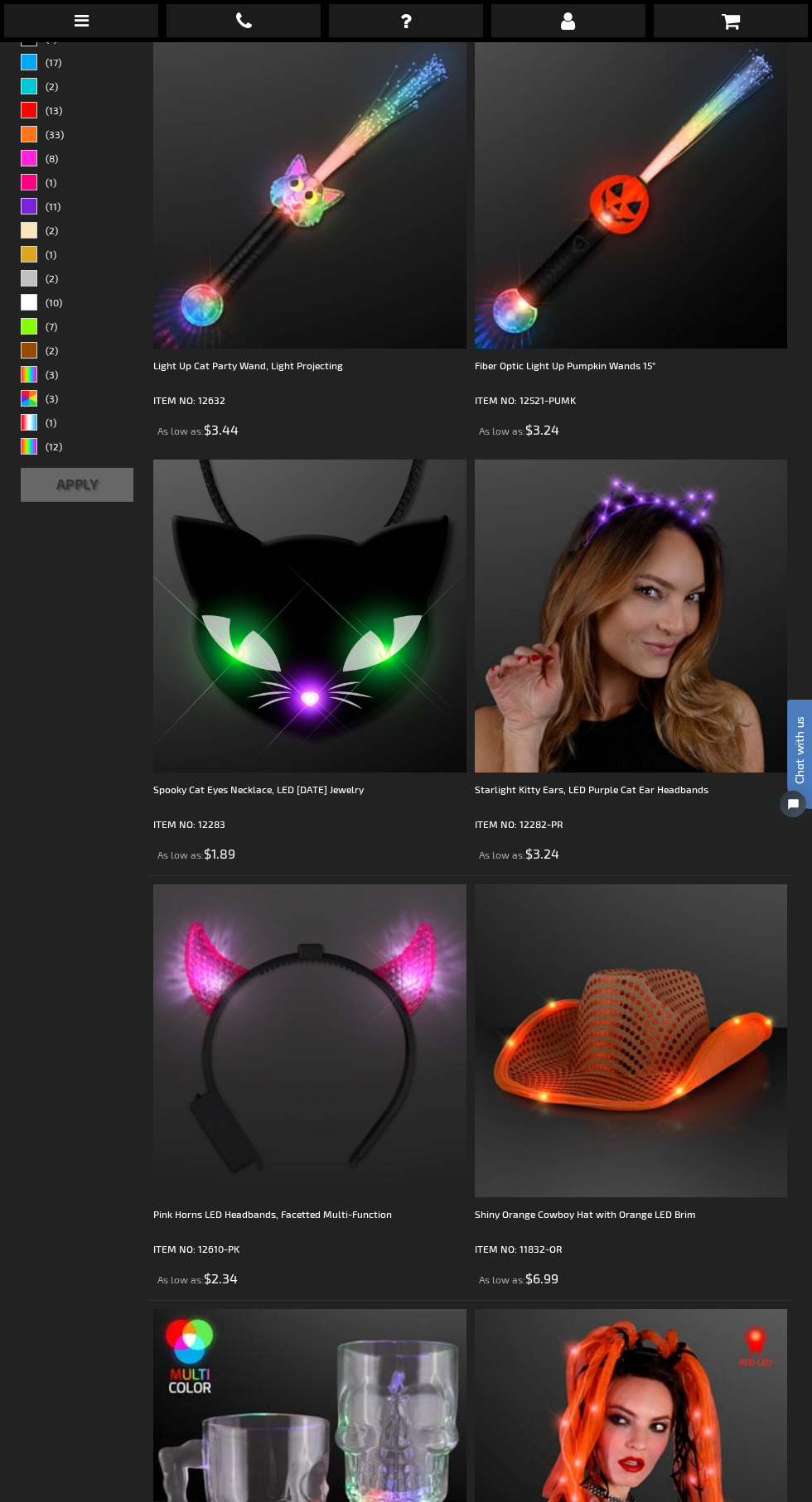
scroll to position [42, 0]
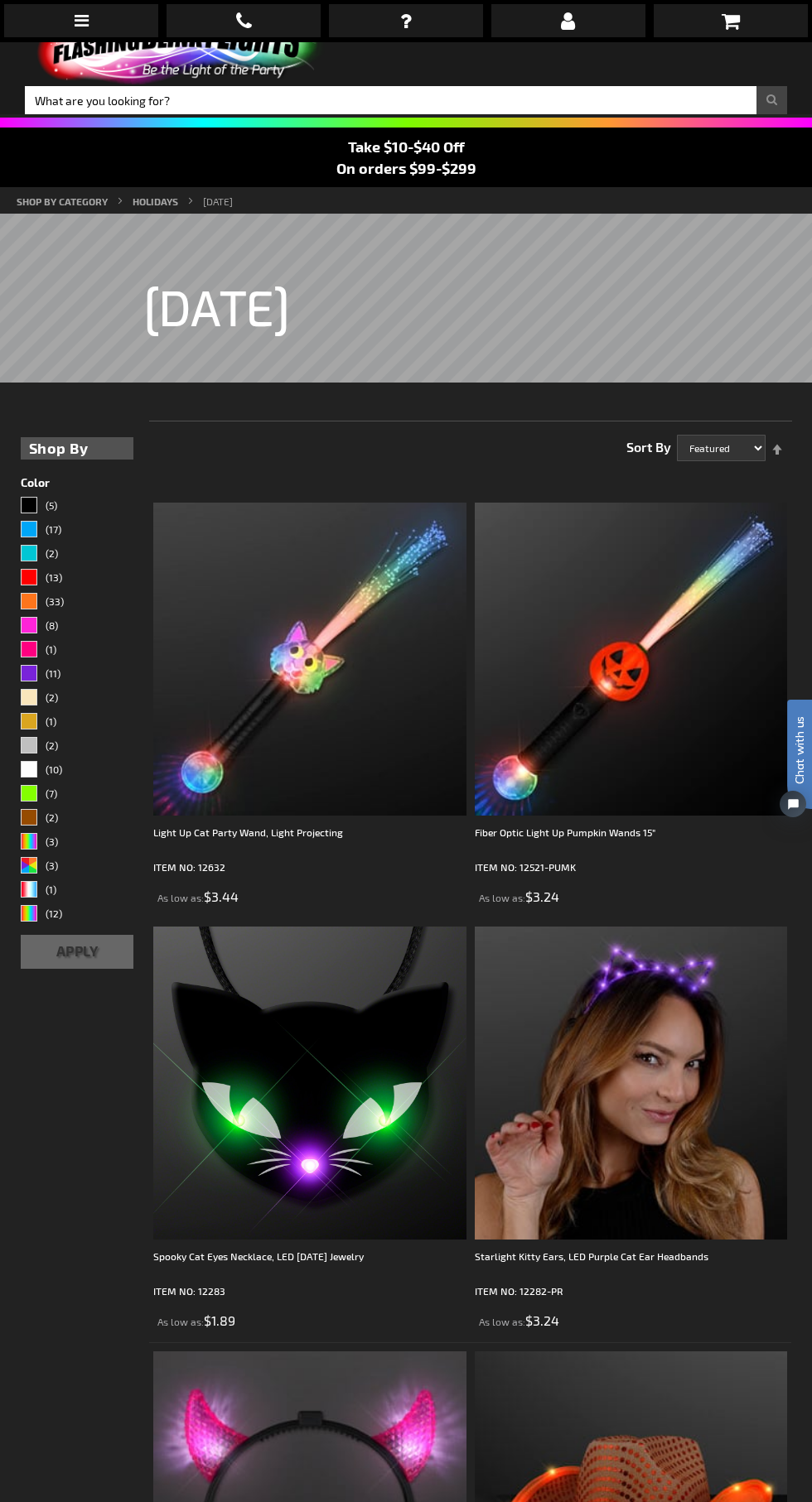
click at [647, 1113] on img at bounding box center [630, 1082] width 313 height 313
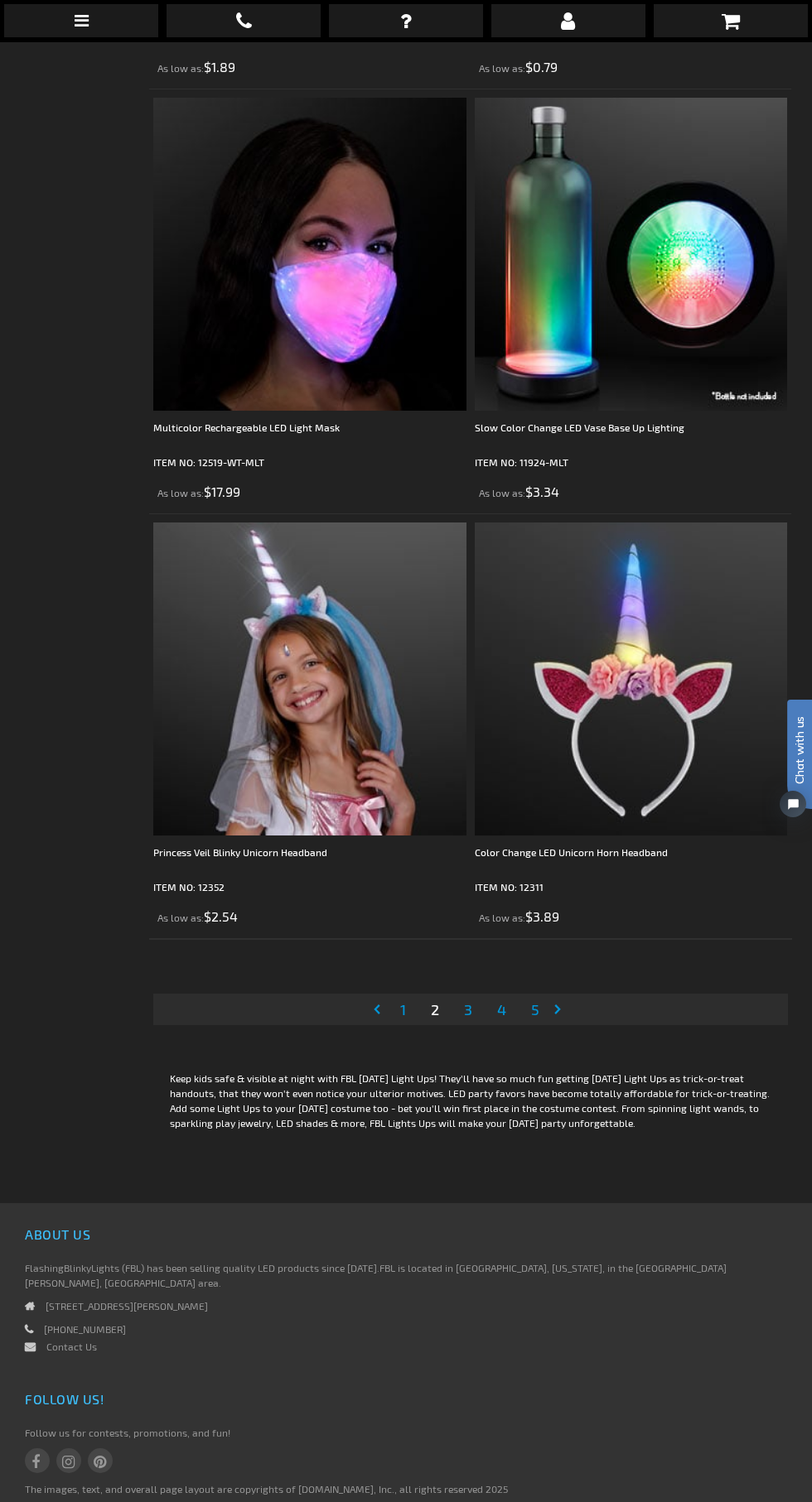
scroll to position [12355, 0]
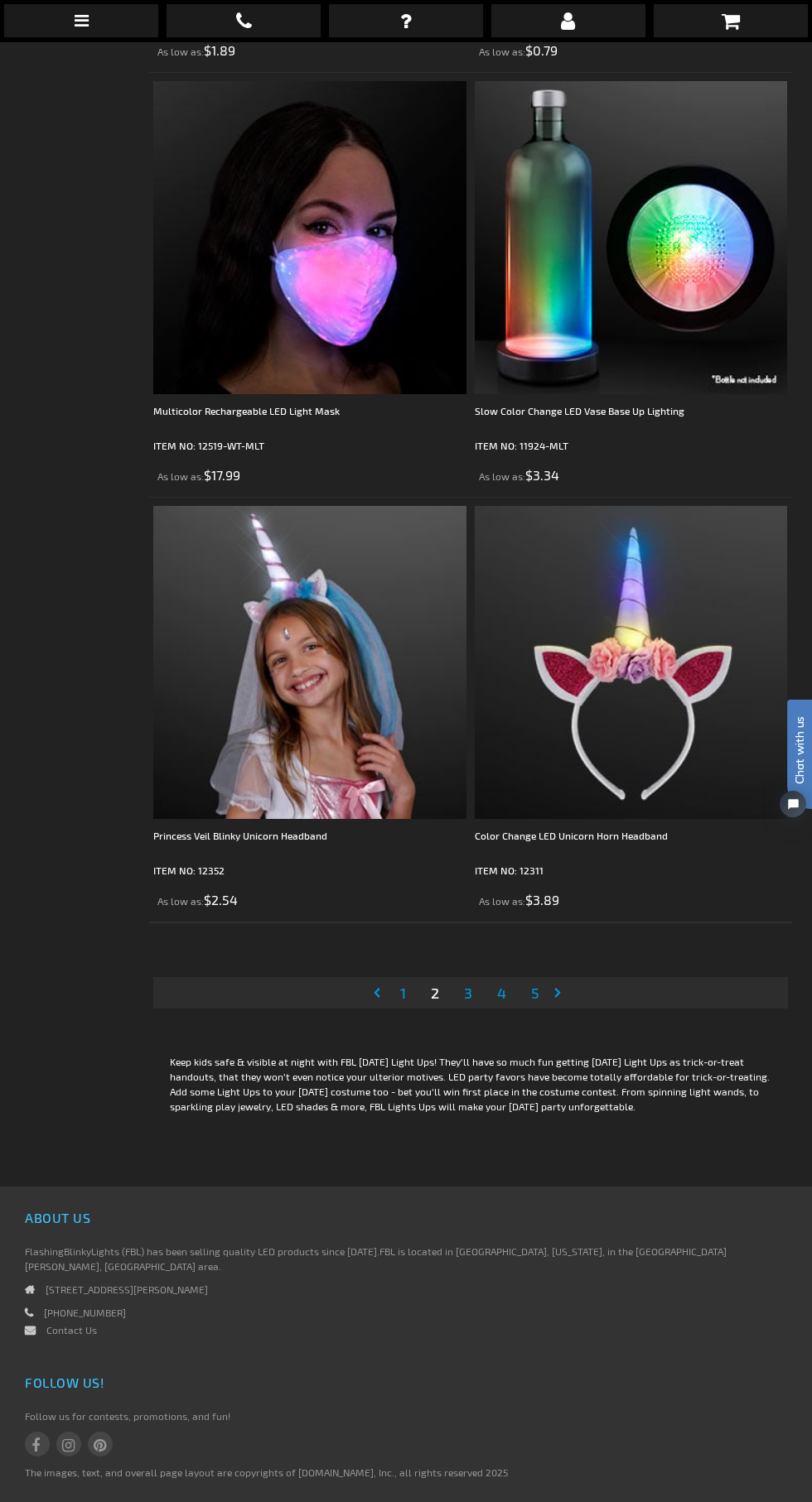
click at [467, 984] on span "3" at bounding box center [467, 993] width 9 height 18
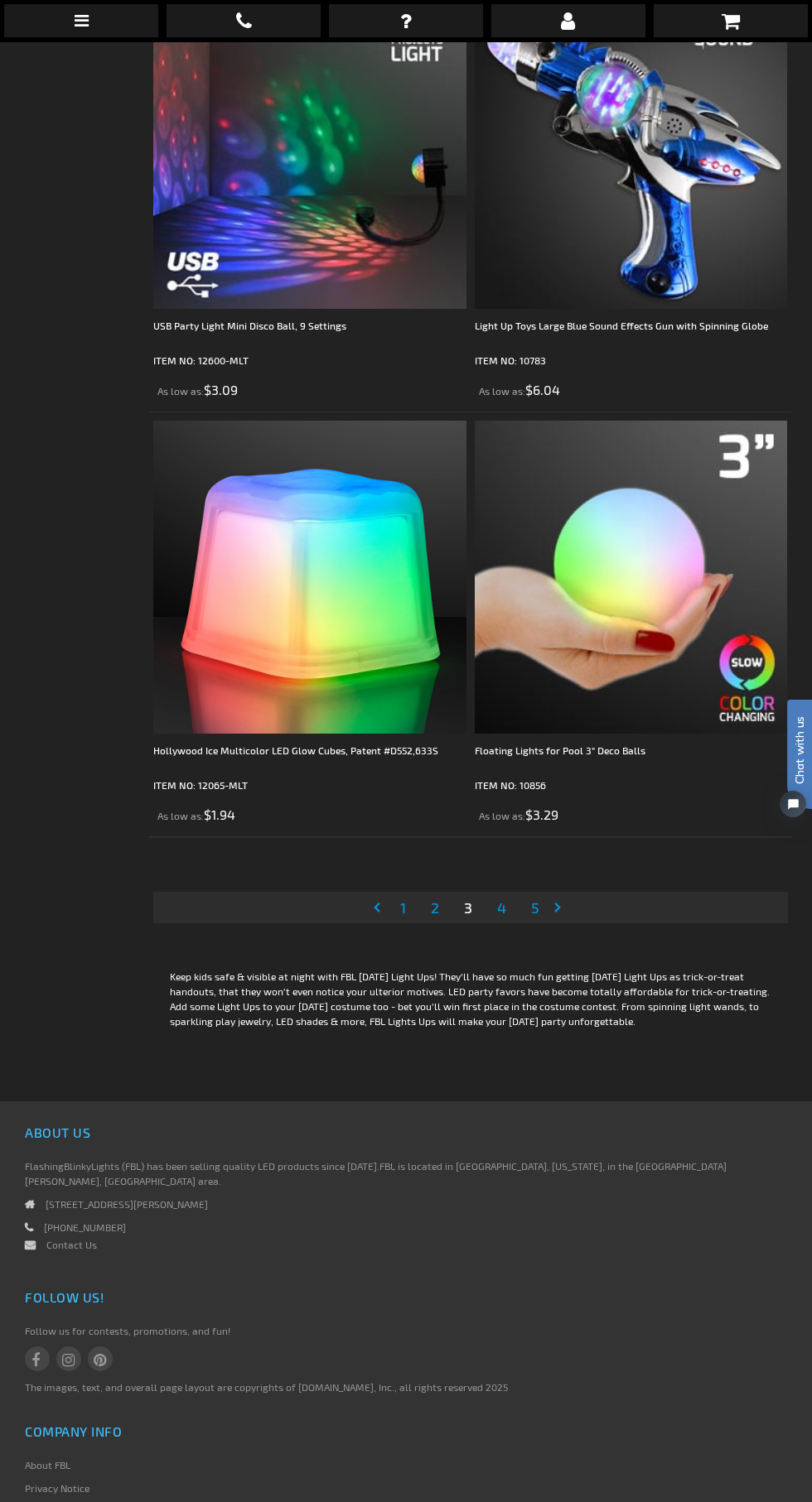
scroll to position [12448, 0]
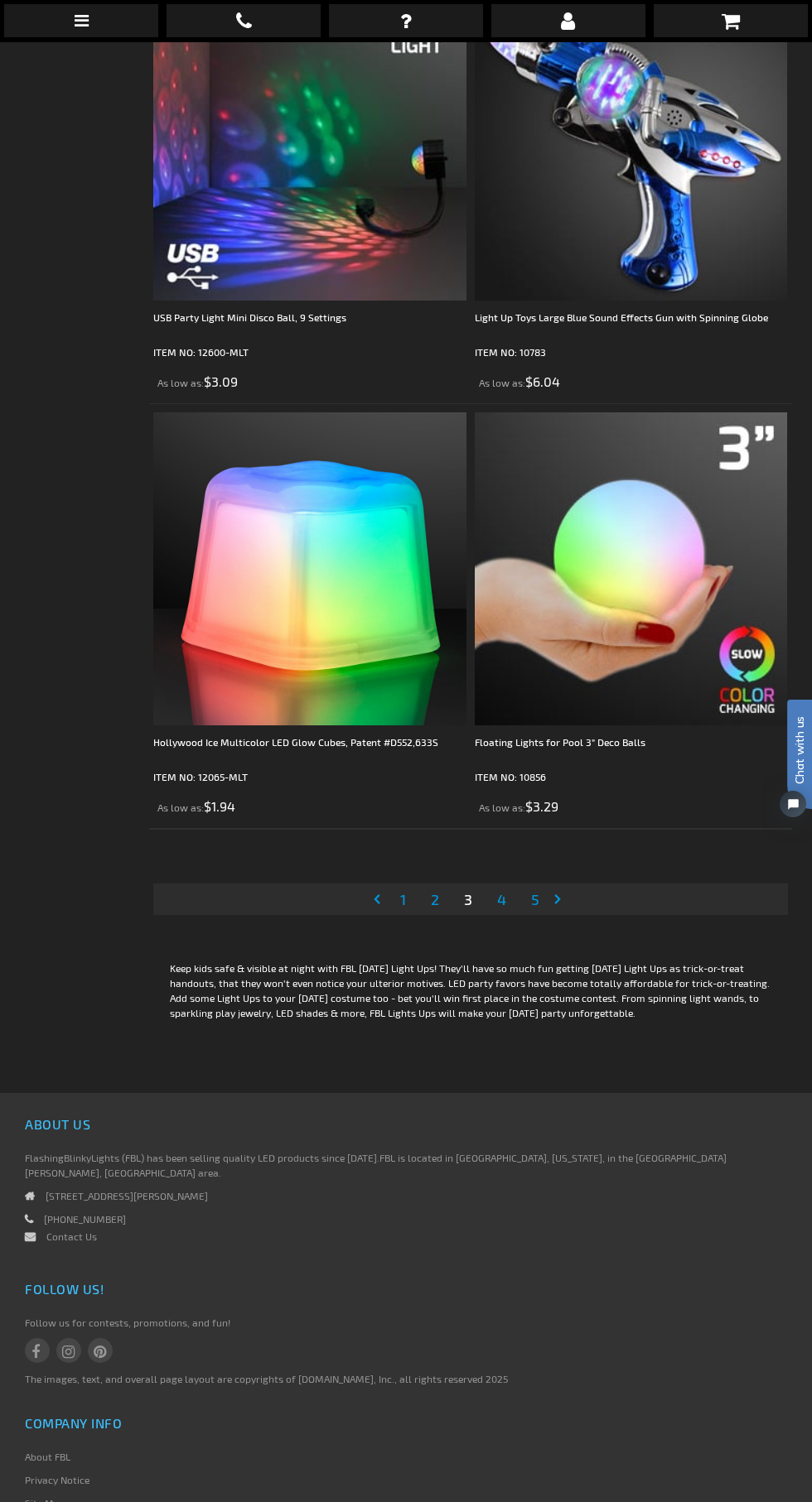
click at [498, 890] on span "4" at bounding box center [500, 899] width 9 height 18
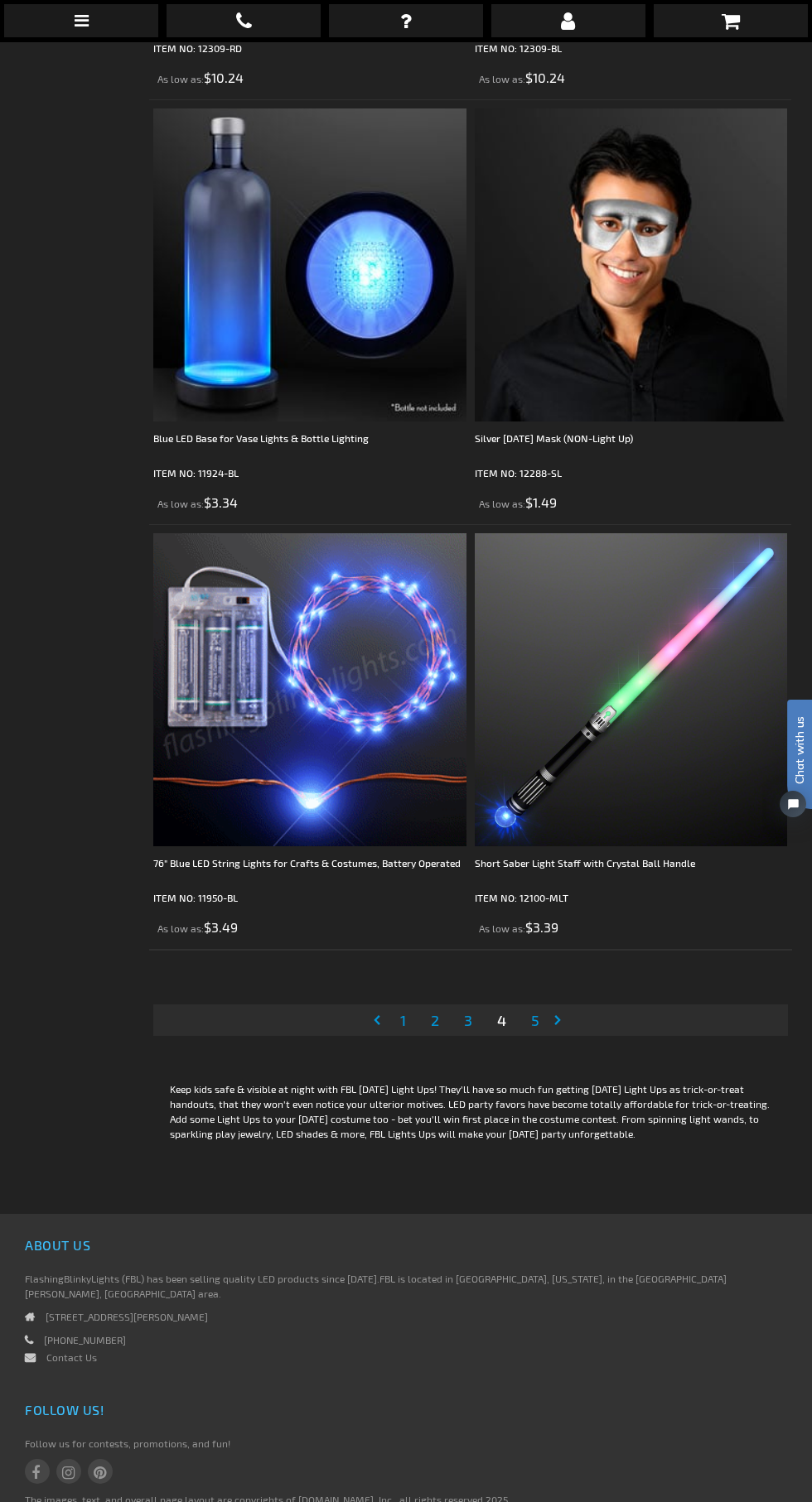
scroll to position [12333, 0]
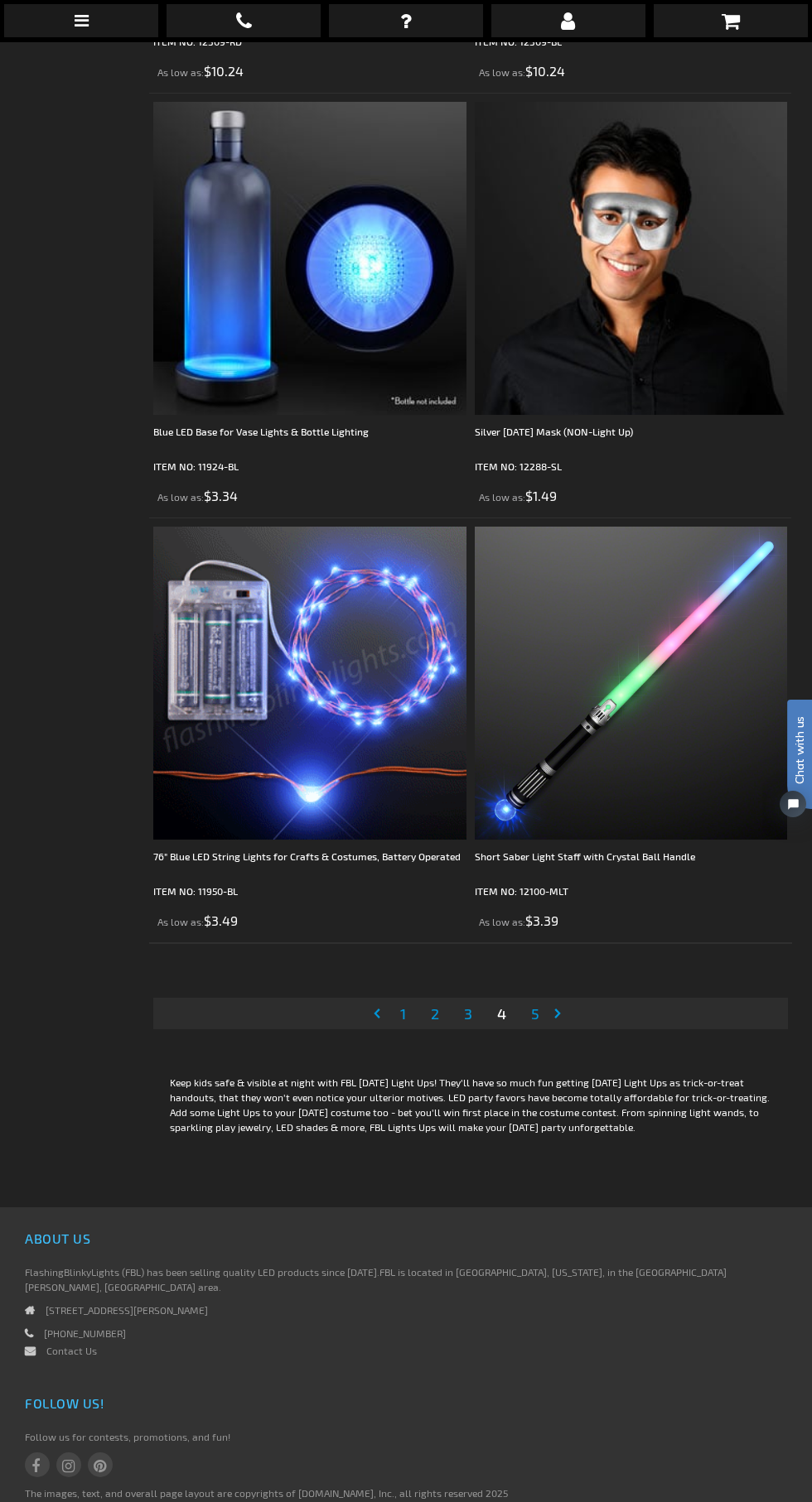
click at [530, 1005] on span "5" at bounding box center [534, 1013] width 9 height 18
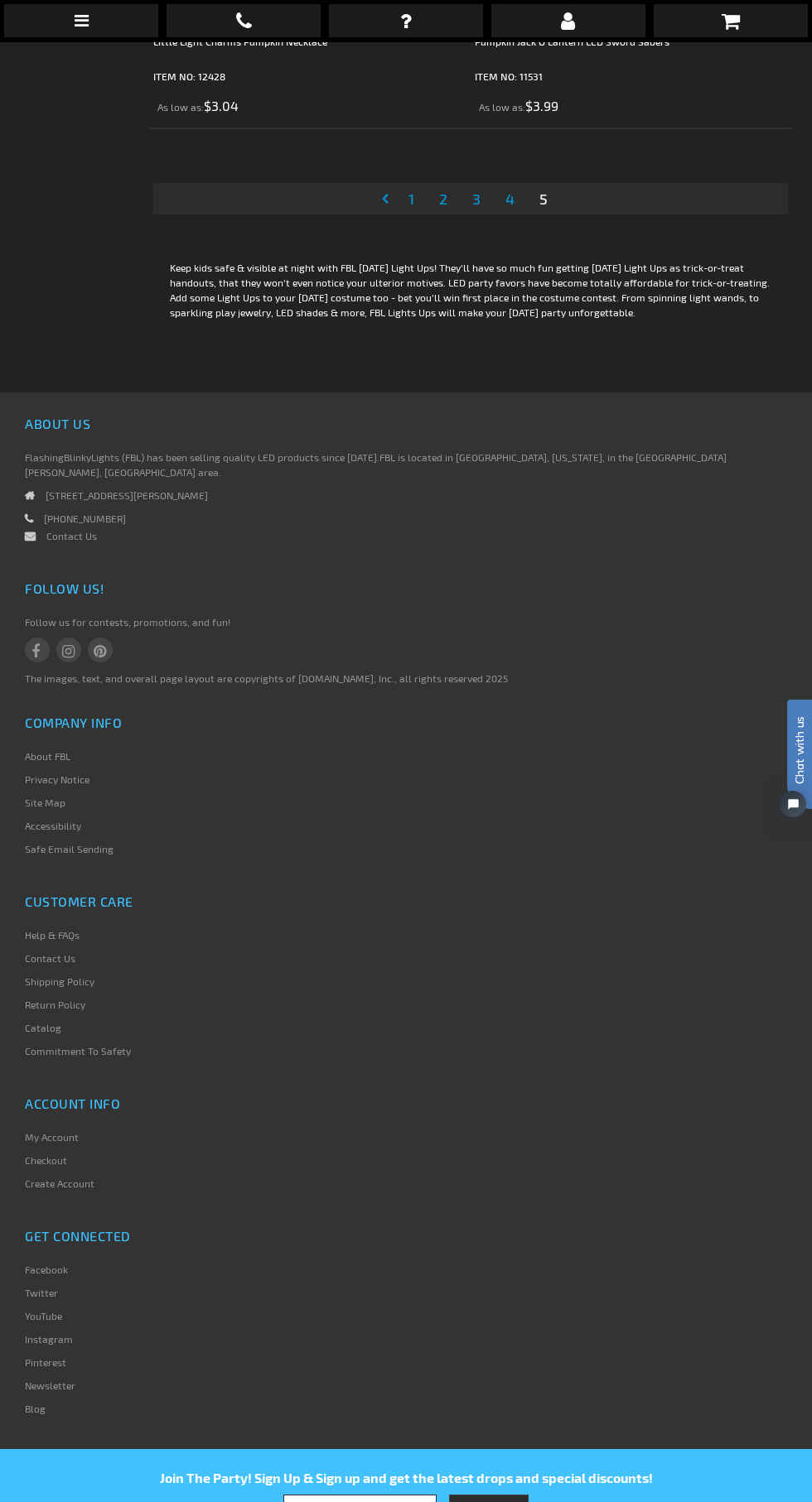
scroll to position [7628, 0]
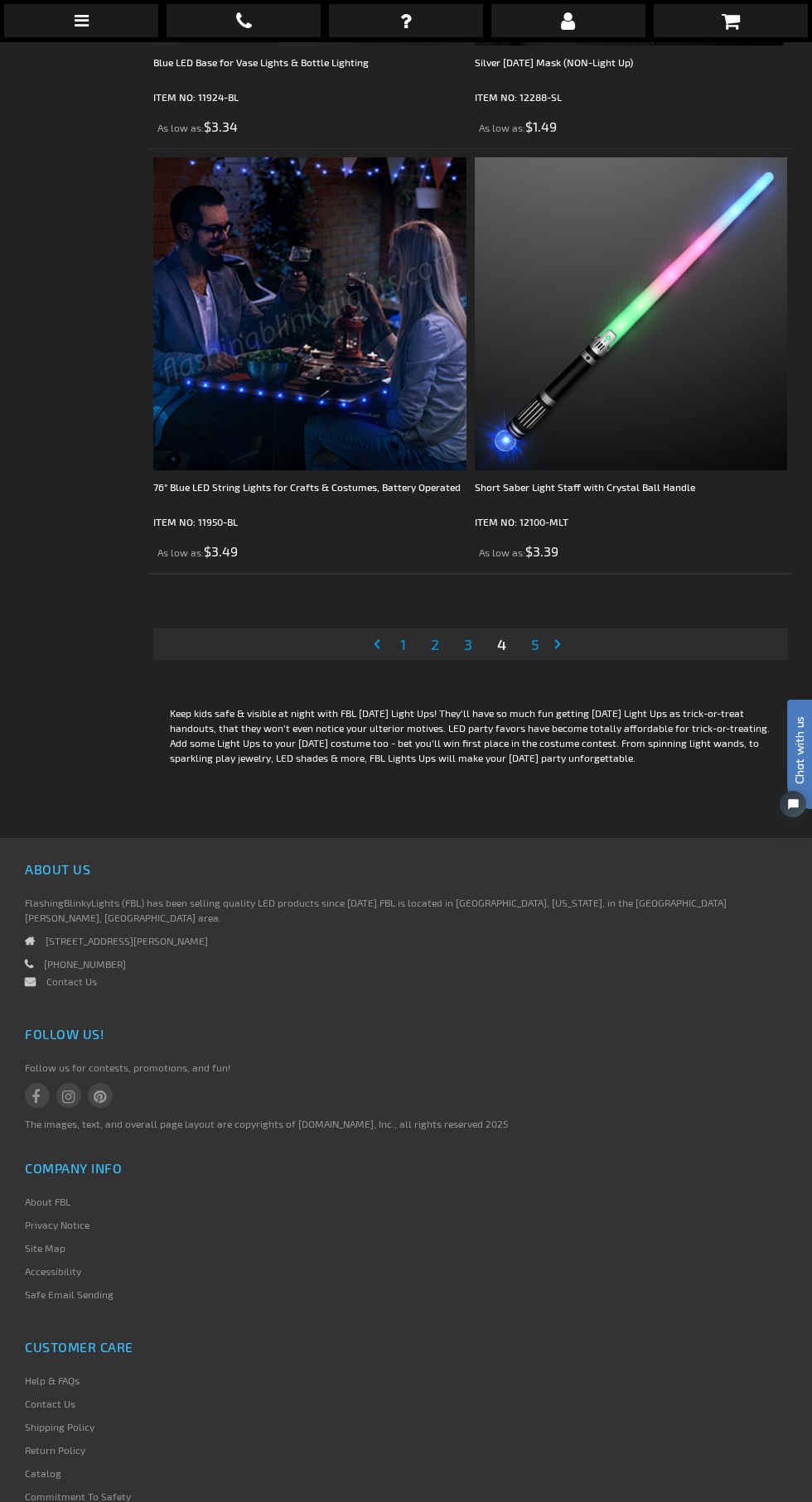
scroll to position [12694, 0]
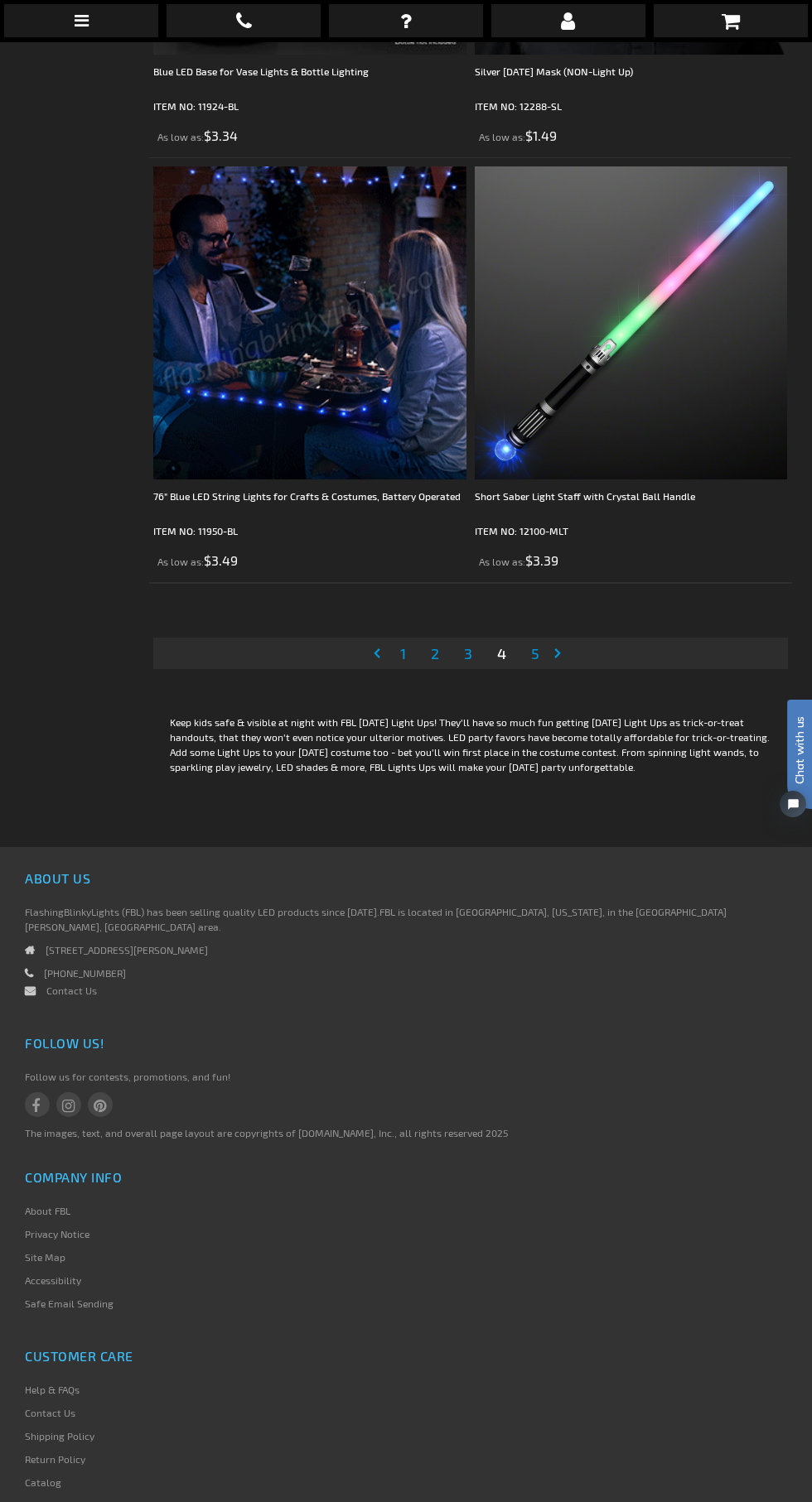
click at [403, 645] on span "1" at bounding box center [403, 653] width 6 height 18
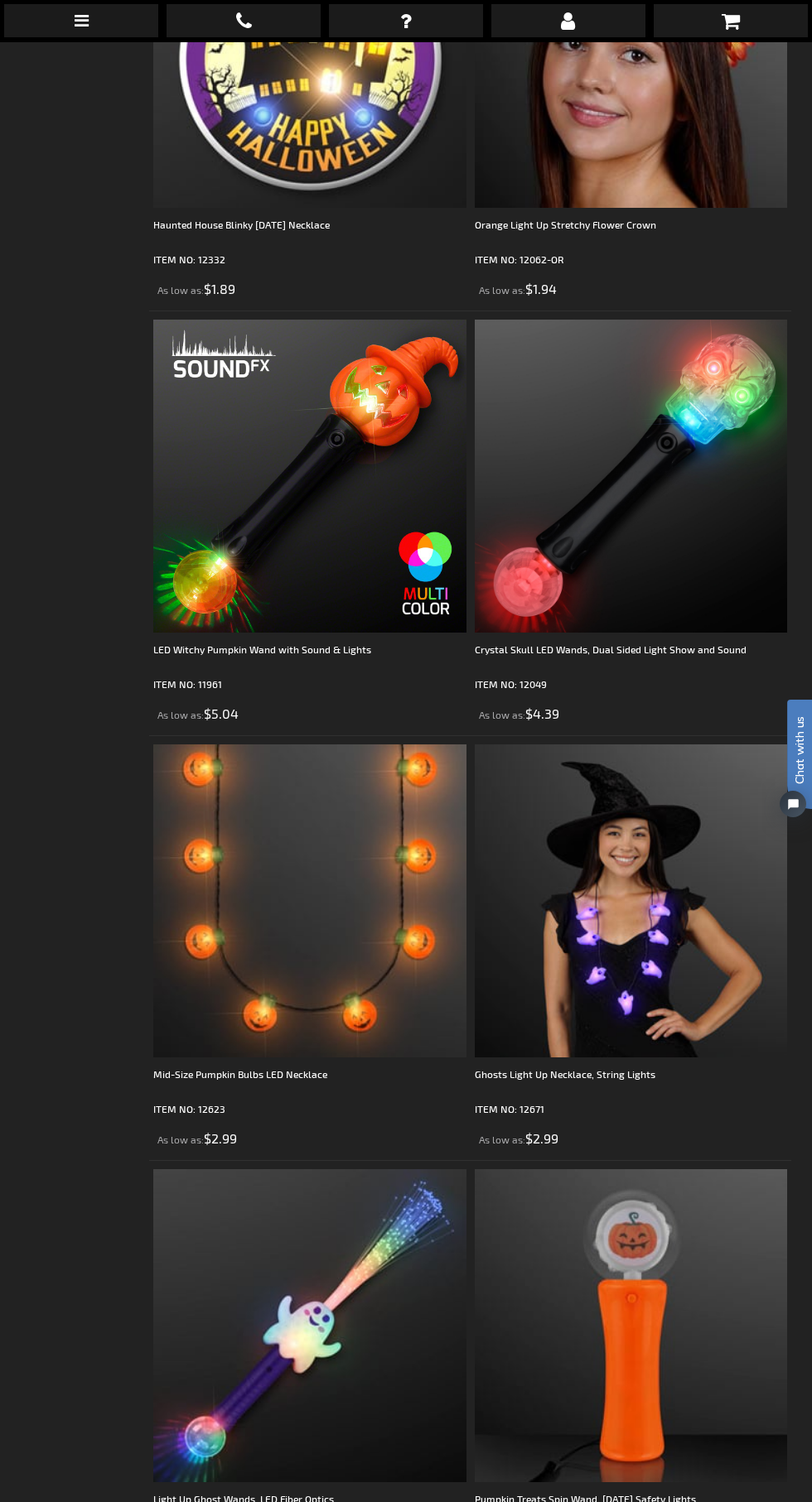
scroll to position [4059, 0]
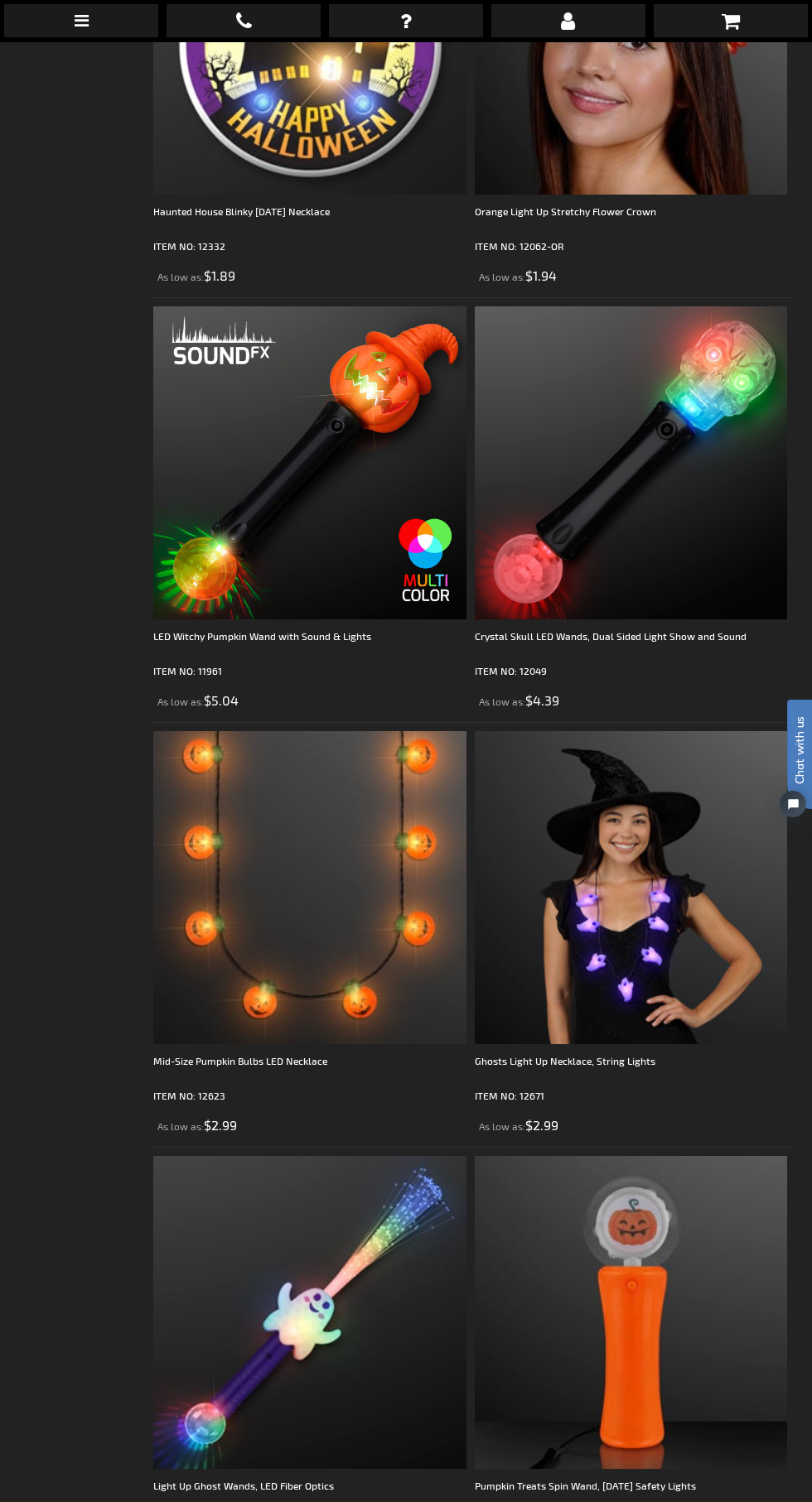
click at [685, 886] on img at bounding box center [630, 887] width 313 height 313
click at [674, 919] on img at bounding box center [630, 887] width 313 height 313
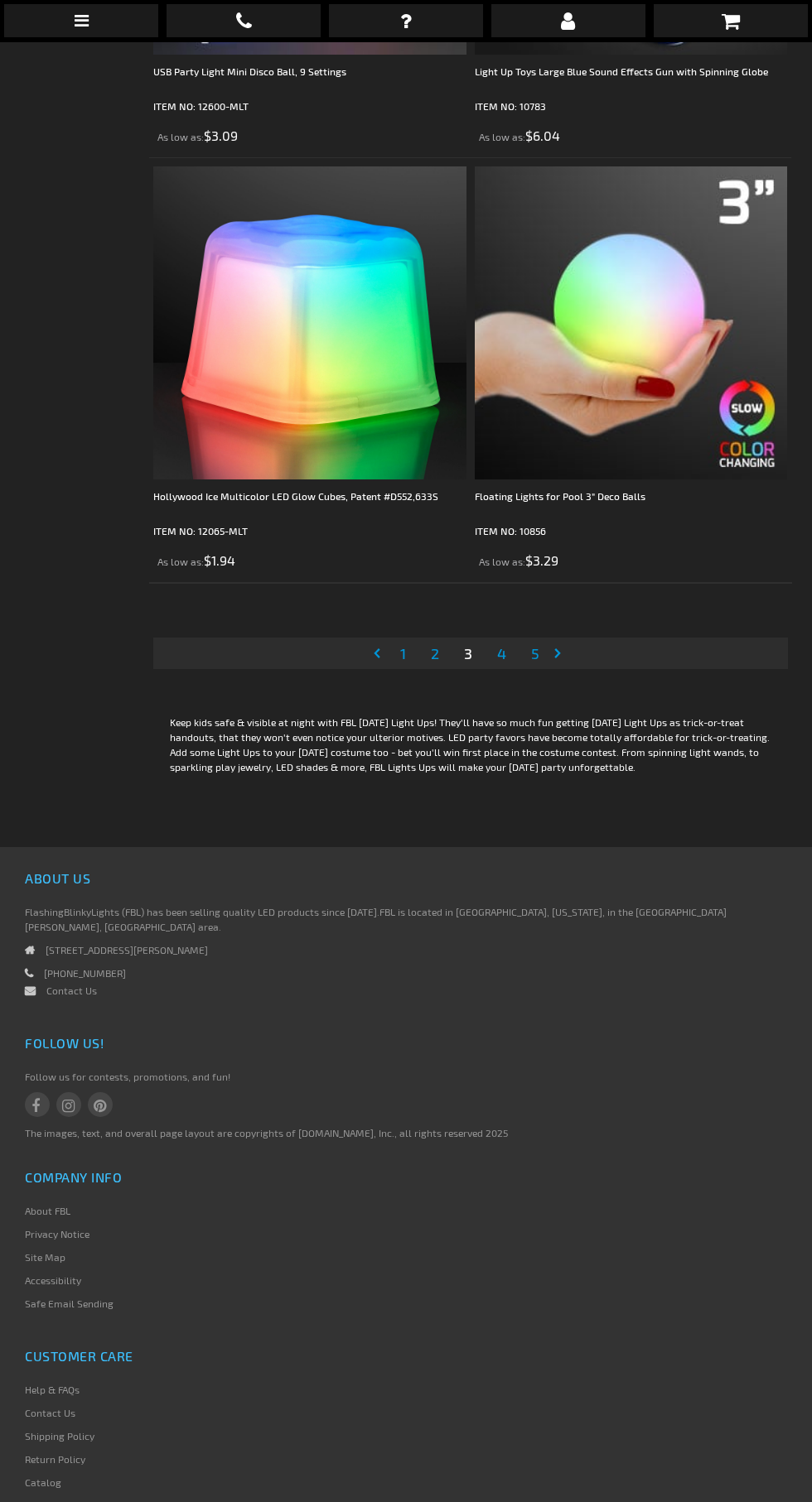
scroll to position [42, 0]
